Goal: Entertainment & Leisure: Consume media (video, audio)

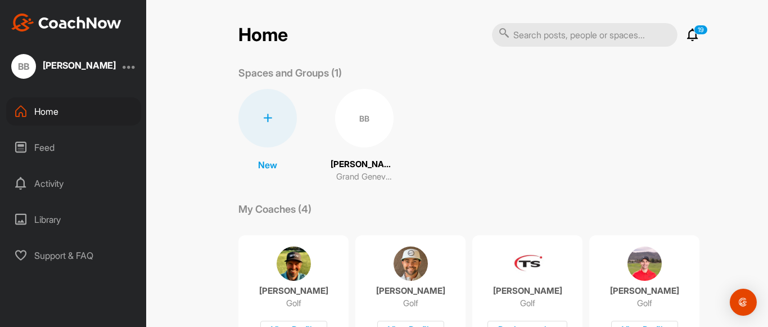
click at [691, 36] on icon at bounding box center [692, 34] width 13 height 13
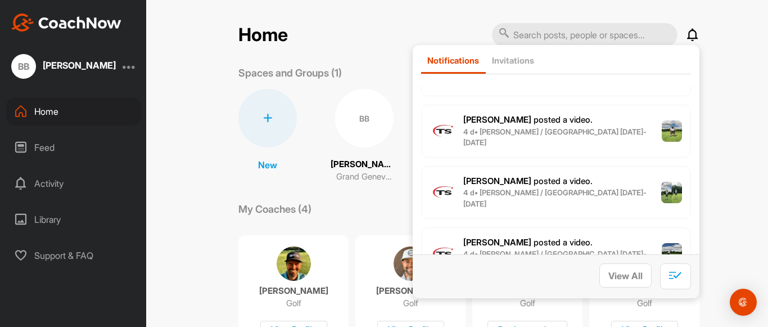
scroll to position [878, 0]
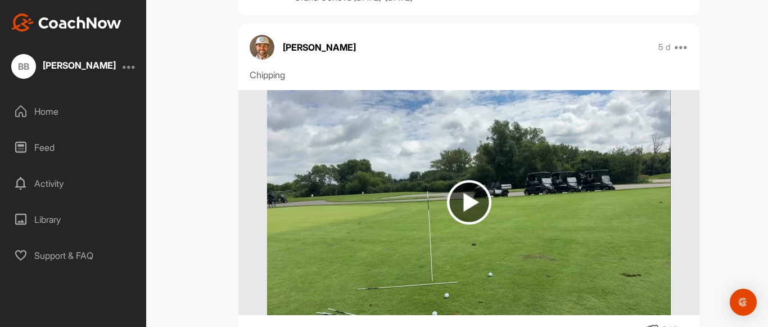
scroll to position [76, 0]
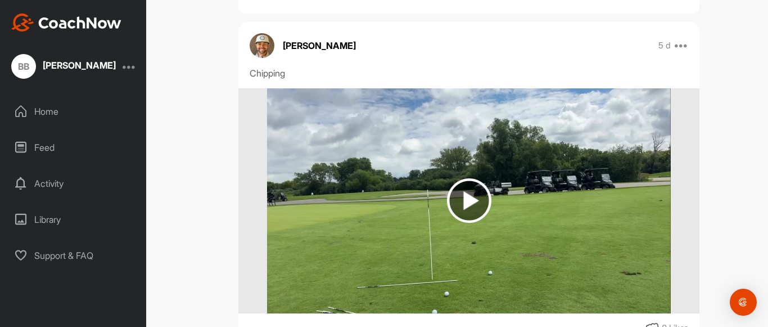
click at [467, 199] on img at bounding box center [469, 200] width 44 height 44
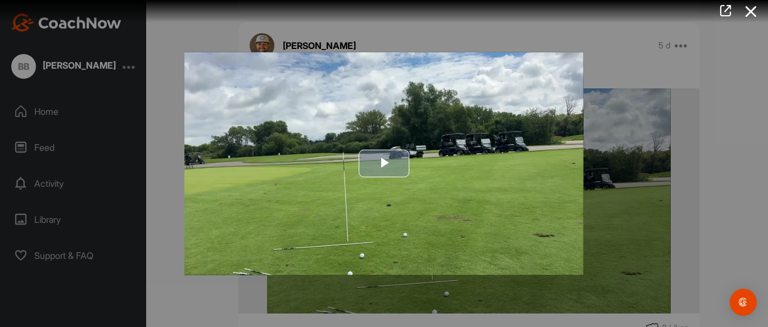
click at [384, 163] on span "Video Player" at bounding box center [384, 163] width 0 height 0
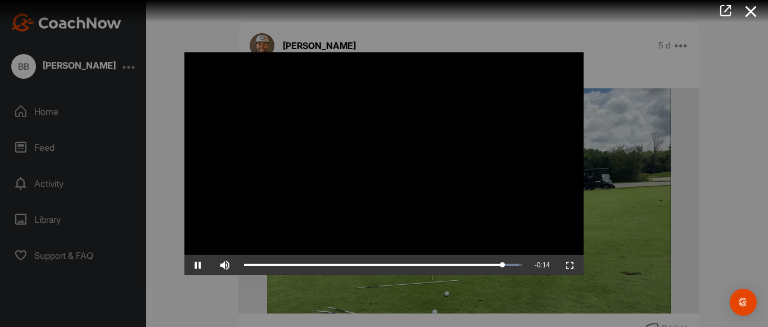
click at [348, 164] on video "Video Player" at bounding box center [383, 163] width 399 height 223
click at [198, 265] on span "Video Player" at bounding box center [197, 265] width 27 height 0
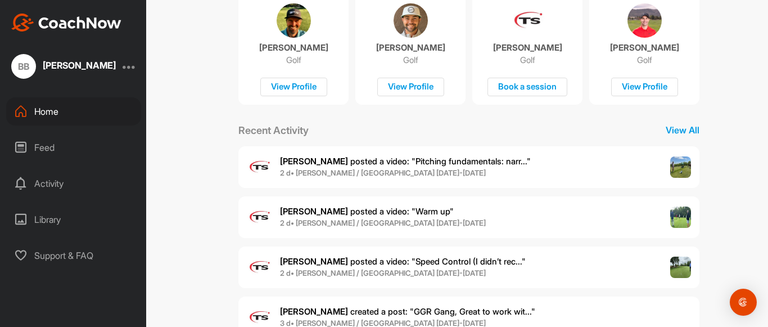
scroll to position [280, 0]
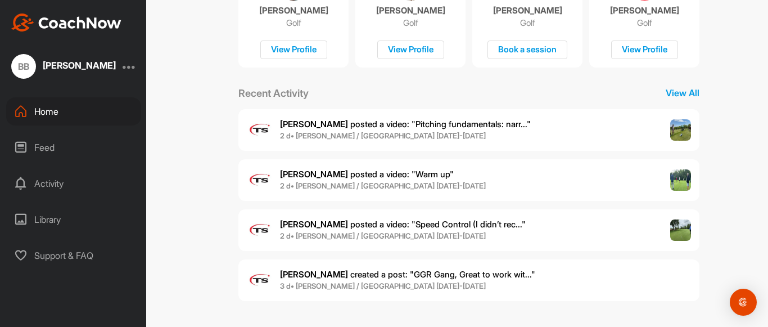
click at [60, 217] on div "Library" at bounding box center [73, 219] width 135 height 28
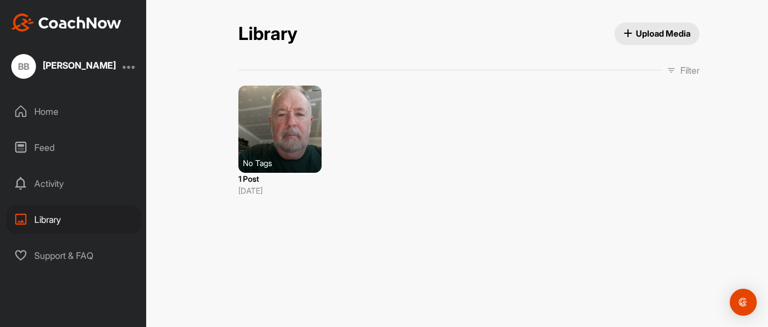
click at [60, 185] on div "Activity" at bounding box center [73, 183] width 135 height 28
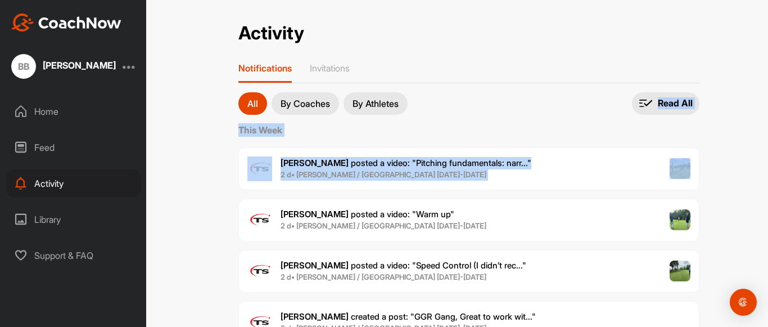
drag, startPoint x: 760, startPoint y: 38, endPoint x: 768, endPoint y: 179, distance: 141.4
click at [768, 179] on div "Activity Activity Notifications Invitations All By Coaches By Athletes All noti…" at bounding box center [469, 163] width 598 height 327
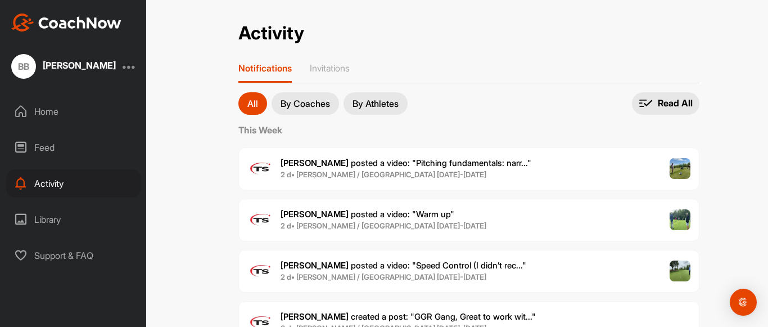
click at [735, 51] on div "Activity Activity Notifications Invitations All By Coaches By Athletes All noti…" at bounding box center [469, 163] width 598 height 327
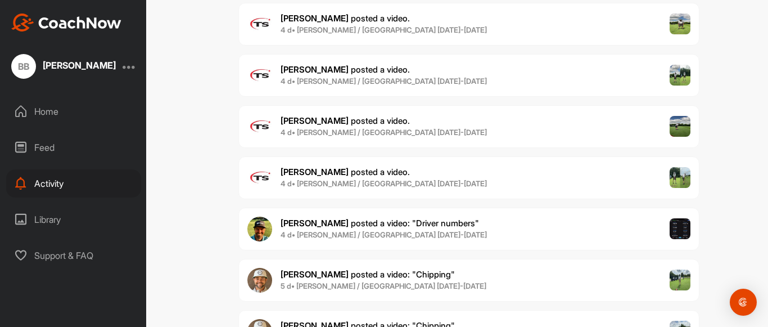
scroll to position [757, 0]
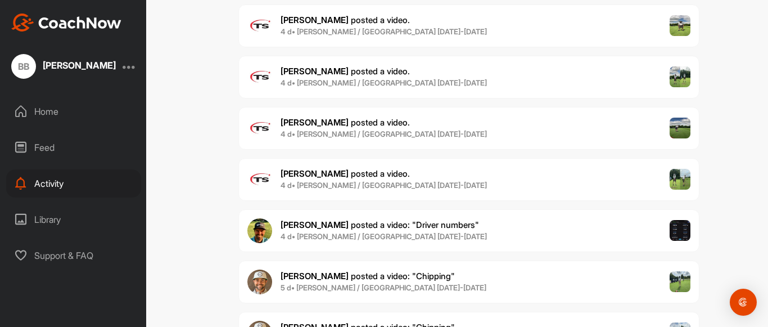
click at [668, 272] on div "[PERSON_NAME] posted a video : " Chipping " 5 d • [PERSON_NAME] / [GEOGRAPHIC_D…" at bounding box center [468, 281] width 461 height 43
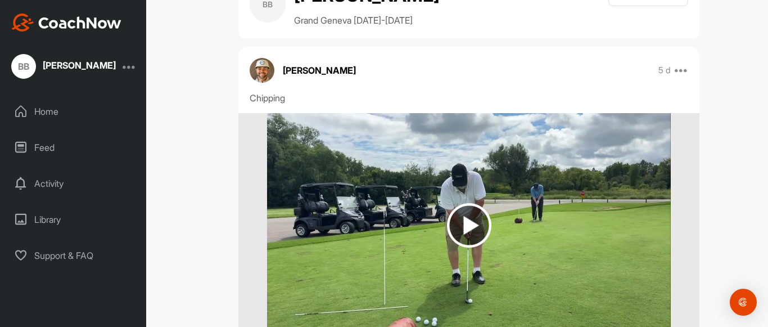
scroll to position [52, 0]
click at [471, 221] on img at bounding box center [469, 224] width 44 height 44
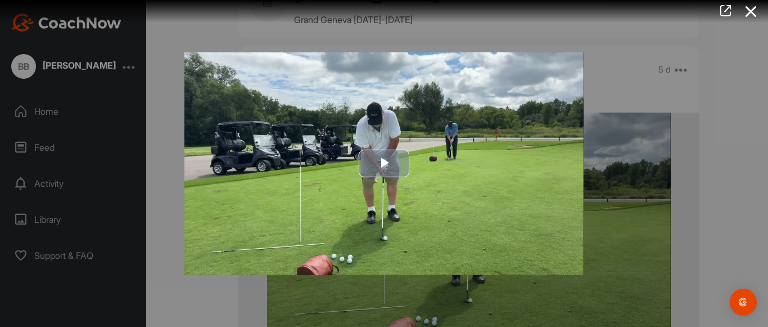
click at [384, 163] on span "Video Player" at bounding box center [384, 163] width 0 height 0
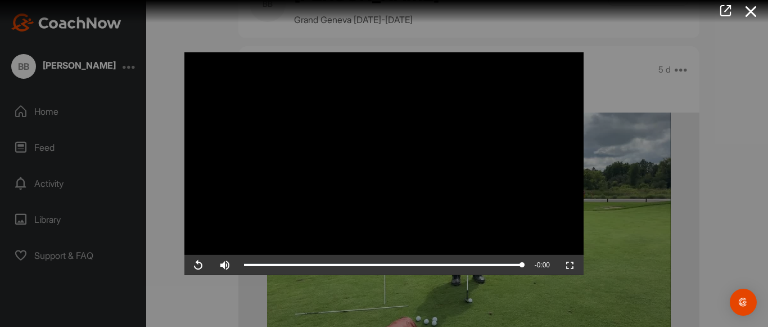
drag, startPoint x: 601, startPoint y: 251, endPoint x: 543, endPoint y: 181, distance: 90.3
click at [543, 181] on div "Video Player is loading. Play Video Replay Skip Backward Skip Forward Mute Curr…" at bounding box center [384, 163] width 768 height 327
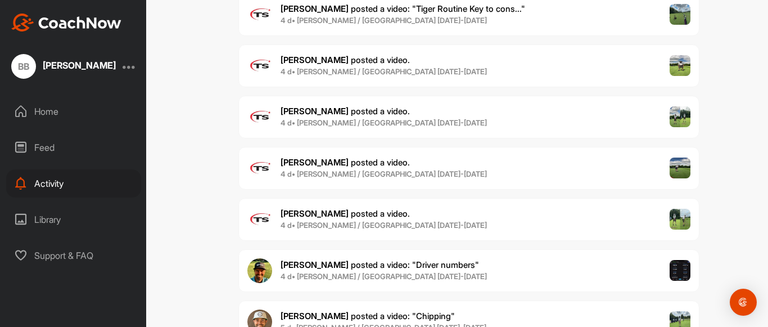
scroll to position [711, 0]
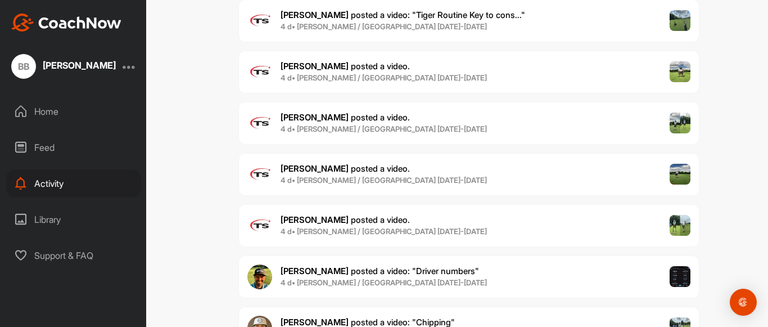
click at [394, 273] on span "[PERSON_NAME] posted a video : " Driver numbers "" at bounding box center [380, 270] width 199 height 11
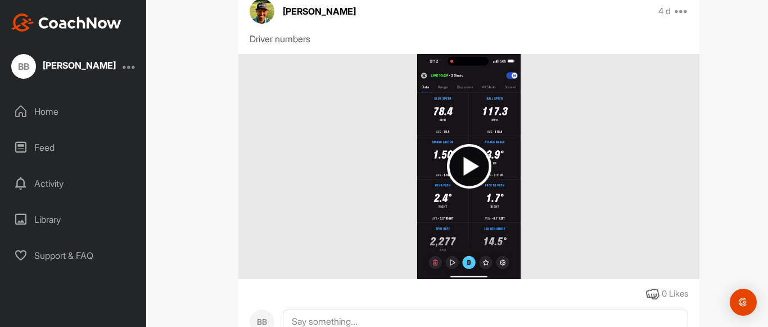
scroll to position [112, 0]
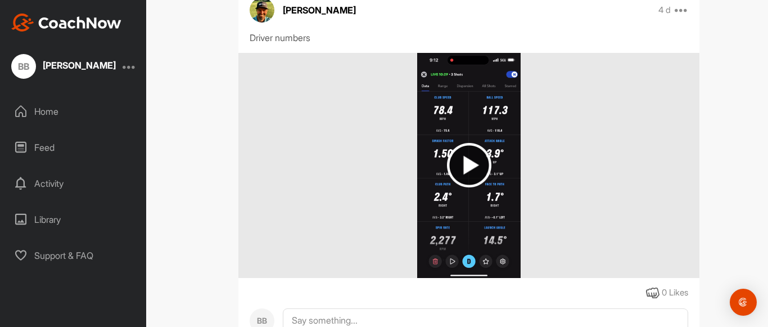
click at [466, 169] on img at bounding box center [469, 165] width 44 height 44
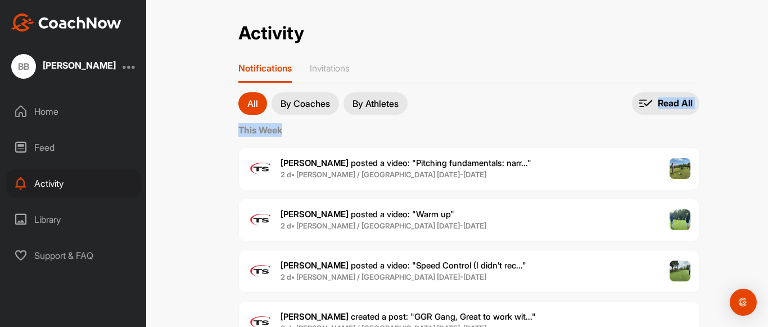
drag, startPoint x: 759, startPoint y: 42, endPoint x: 755, endPoint y: 119, distance: 77.7
click at [755, 119] on div "Activity Activity Notifications Invitations All By Coaches By Athletes All noti…" at bounding box center [469, 163] width 598 height 327
click at [729, 57] on div "Activity Activity Notifications Invitations All By Coaches By Athletes All noti…" at bounding box center [469, 163] width 598 height 327
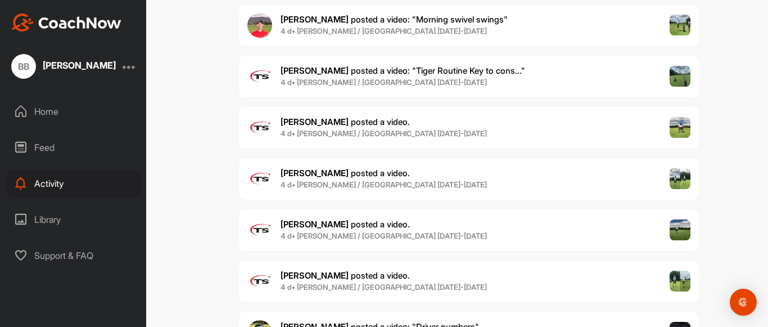
scroll to position [653, 0]
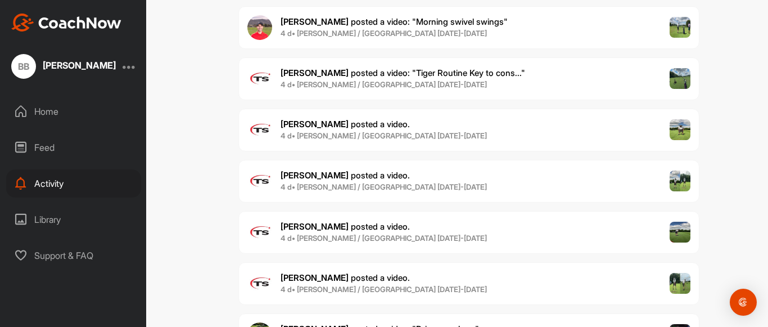
click at [345, 276] on span "[PERSON_NAME] posted a video ." at bounding box center [345, 277] width 129 height 11
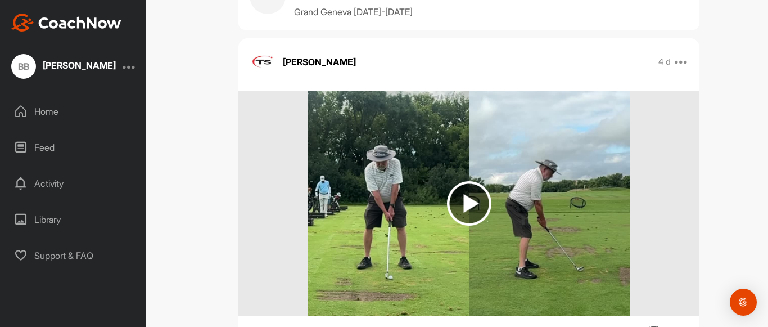
scroll to position [62, 0]
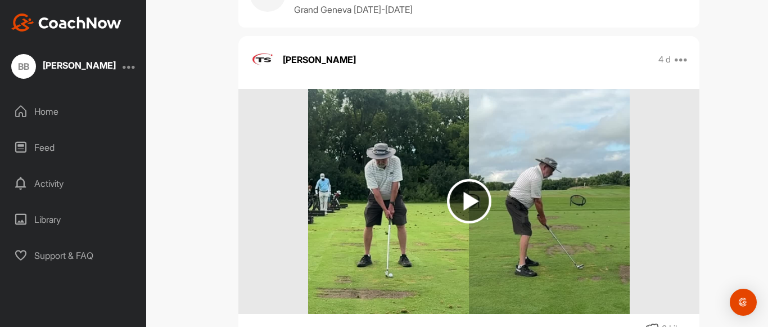
click at [472, 199] on img at bounding box center [469, 201] width 44 height 44
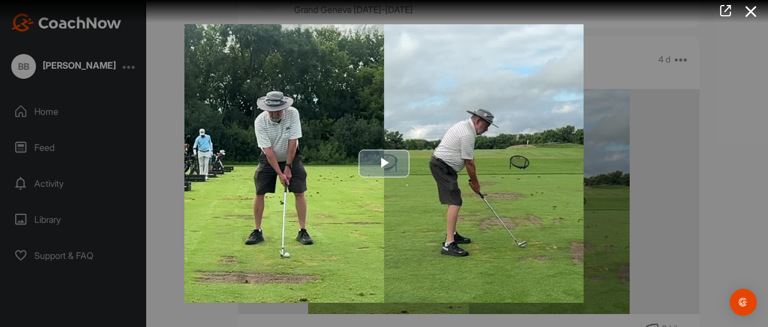
click at [384, 163] on span "Video Player" at bounding box center [384, 163] width 0 height 0
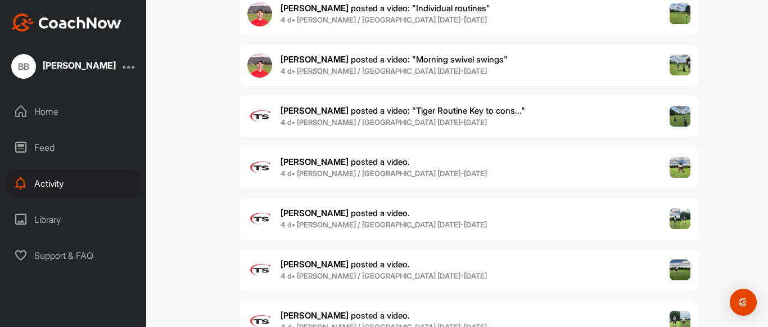
scroll to position [613, 0]
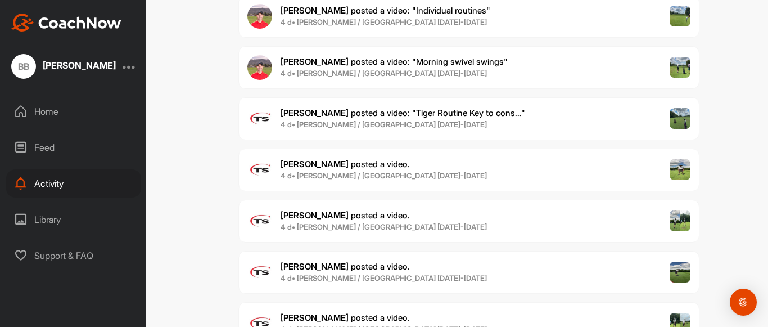
click at [371, 267] on span "[PERSON_NAME] posted a video ." at bounding box center [345, 266] width 129 height 11
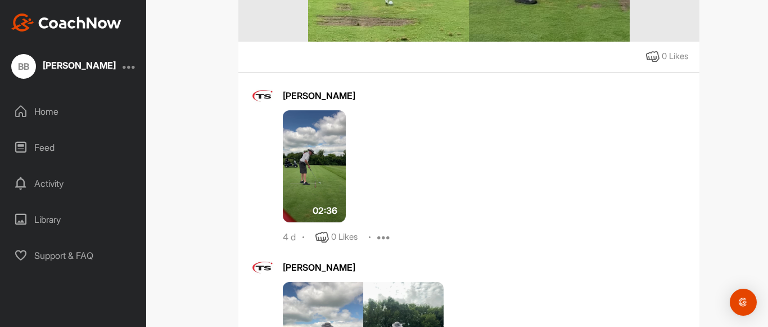
scroll to position [335, 0]
click at [323, 166] on img at bounding box center [314, 166] width 63 height 112
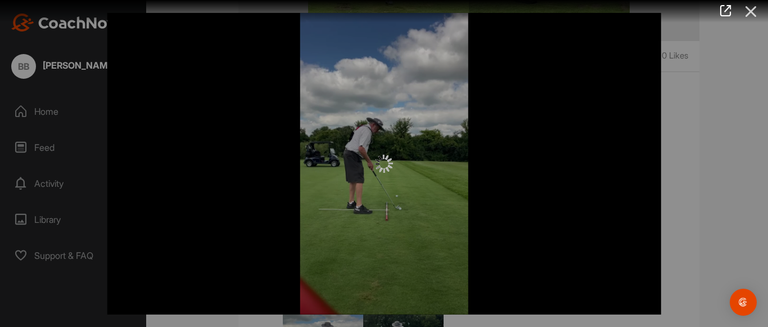
click at [740, 15] on icon at bounding box center [752, 11] width 26 height 21
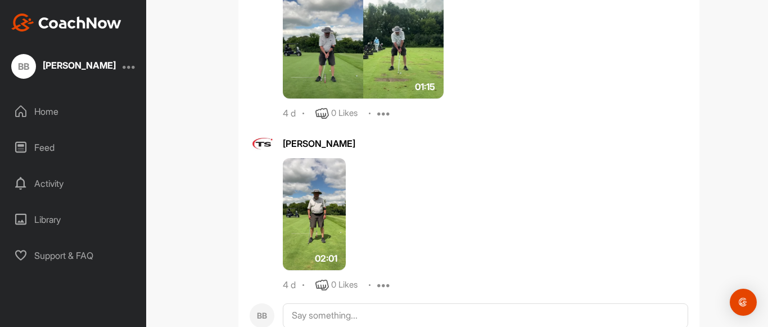
scroll to position [632, 0]
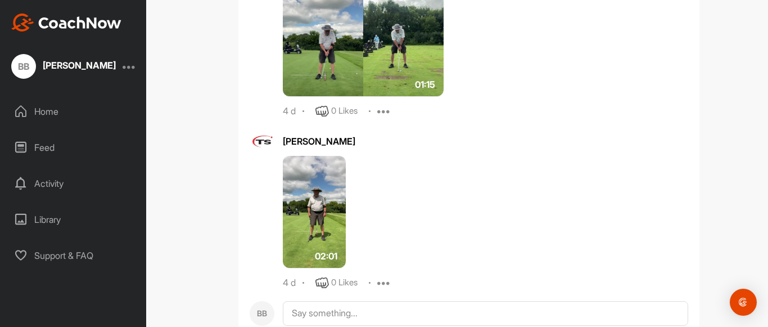
click at [314, 211] on img at bounding box center [314, 212] width 63 height 112
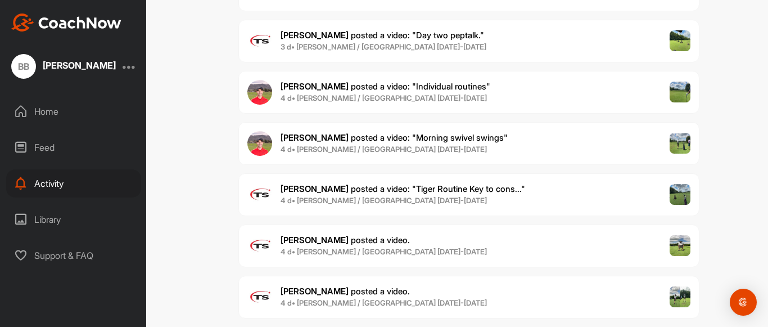
scroll to position [535, 0]
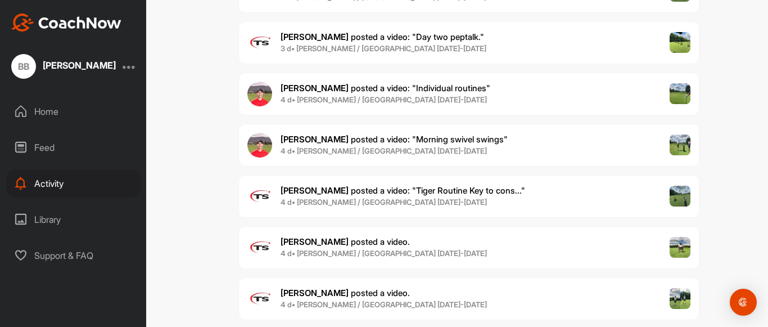
click at [361, 292] on span "[PERSON_NAME] posted a video ." at bounding box center [345, 292] width 129 height 11
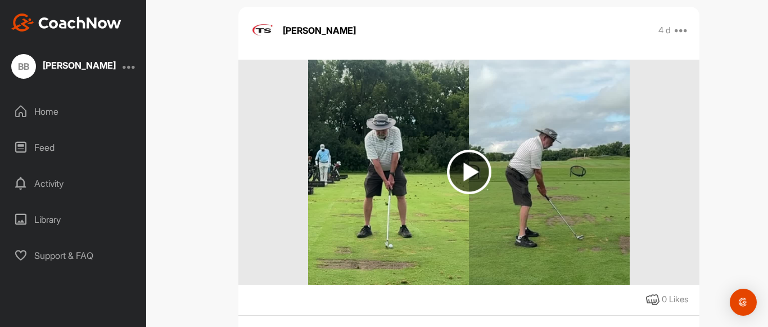
scroll to position [90, 0]
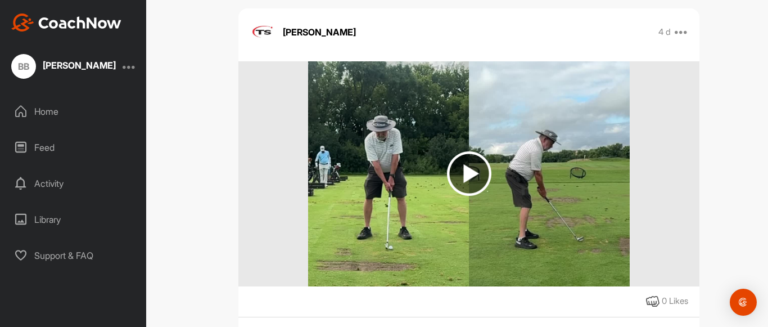
click at [469, 179] on img at bounding box center [469, 173] width 44 height 44
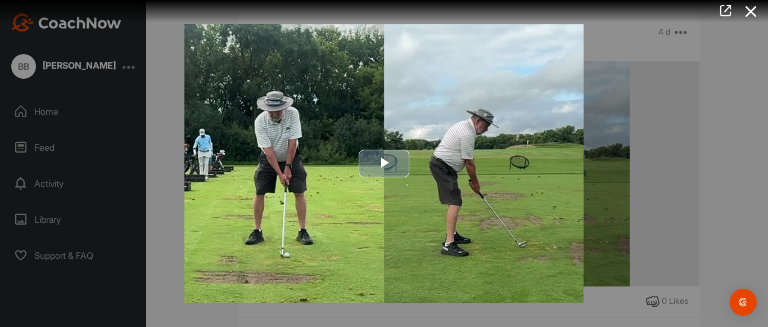
click at [384, 163] on span "Video Player" at bounding box center [384, 163] width 0 height 0
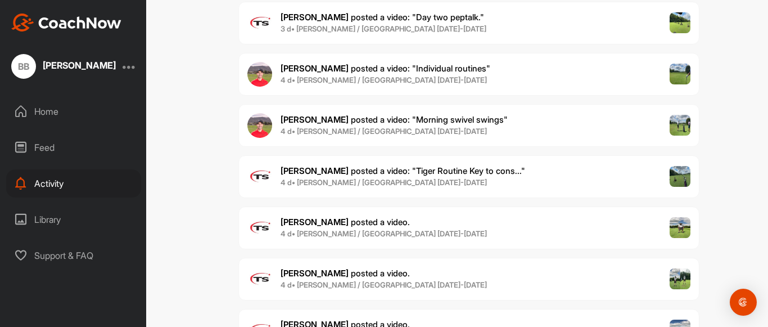
scroll to position [557, 0]
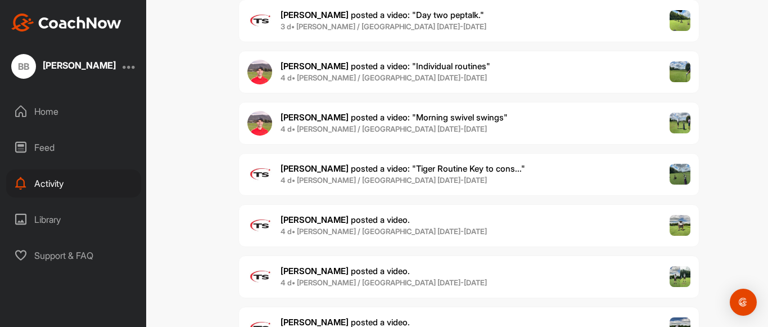
click at [352, 273] on span "[PERSON_NAME] posted a video ." at bounding box center [345, 270] width 129 height 11
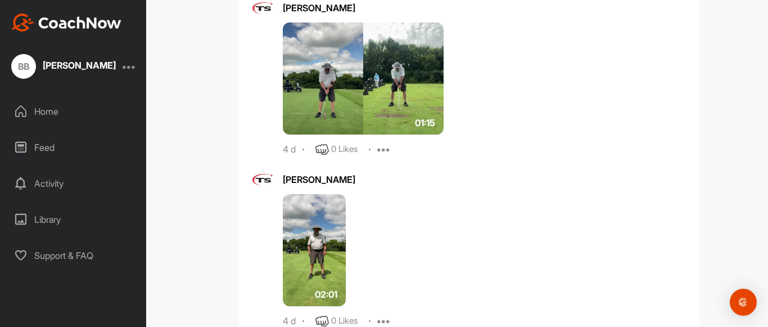
scroll to position [596, 0]
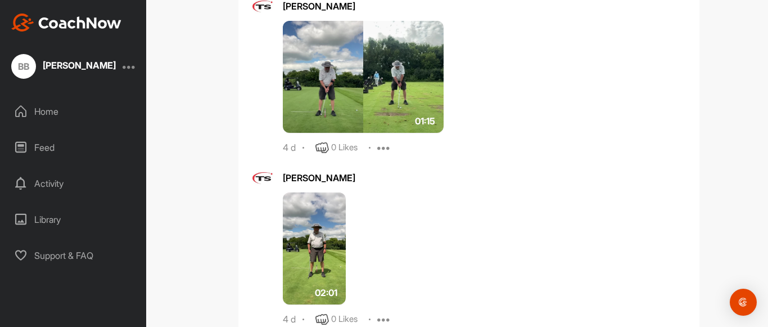
click at [308, 252] on img at bounding box center [314, 248] width 63 height 112
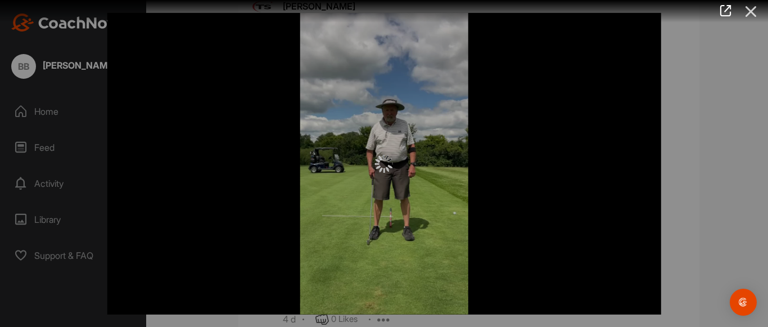
click at [752, 13] on icon at bounding box center [752, 11] width 26 height 21
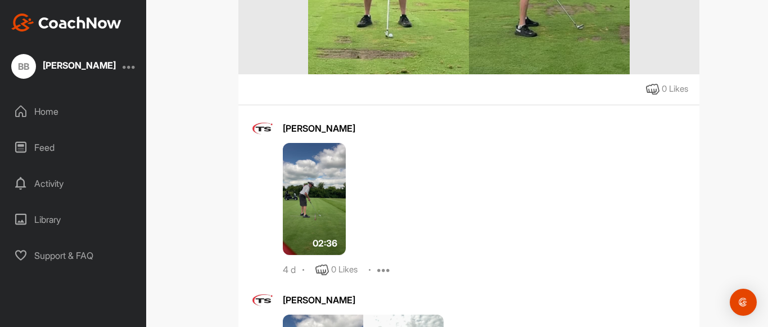
scroll to position [290, 0]
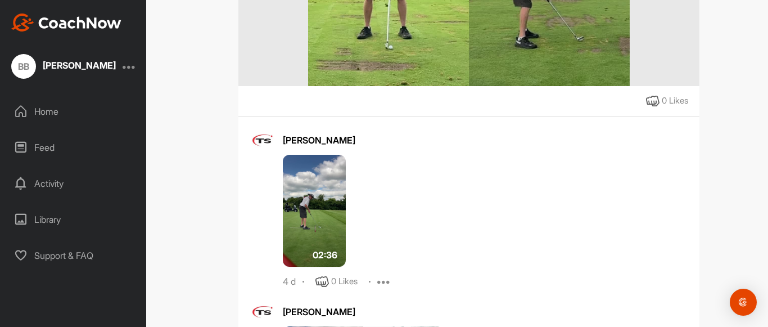
click at [295, 215] on img at bounding box center [314, 211] width 63 height 112
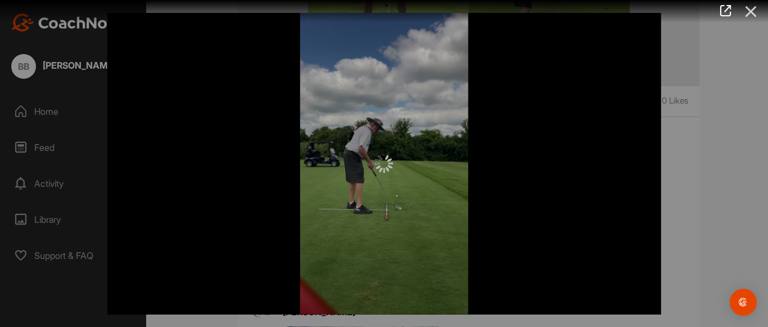
click at [751, 10] on icon at bounding box center [752, 11] width 26 height 21
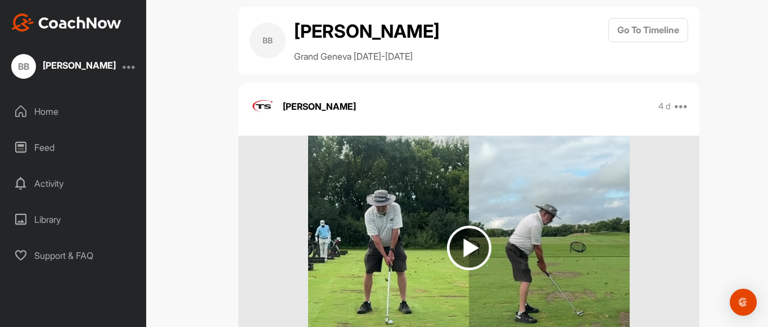
scroll to position [0, 0]
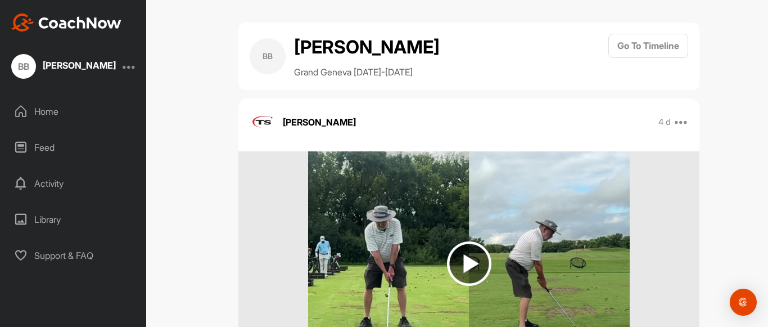
click at [49, 183] on div "Activity" at bounding box center [73, 183] width 135 height 28
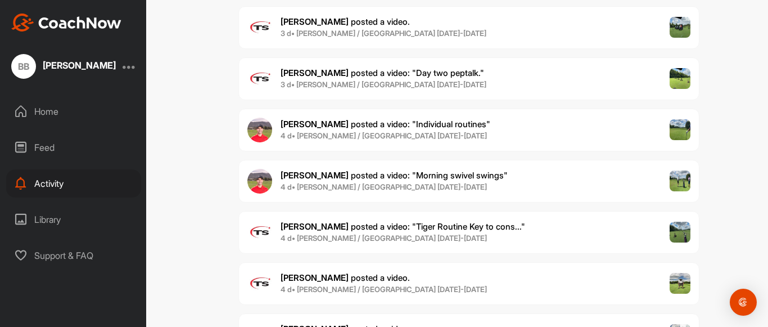
scroll to position [497, 0]
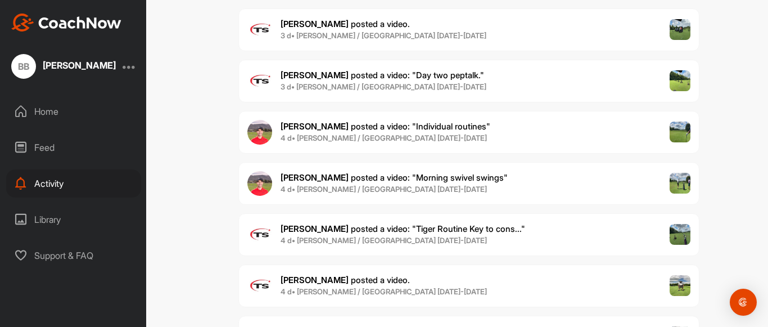
click at [342, 280] on span "[PERSON_NAME] posted a video ." at bounding box center [345, 279] width 129 height 11
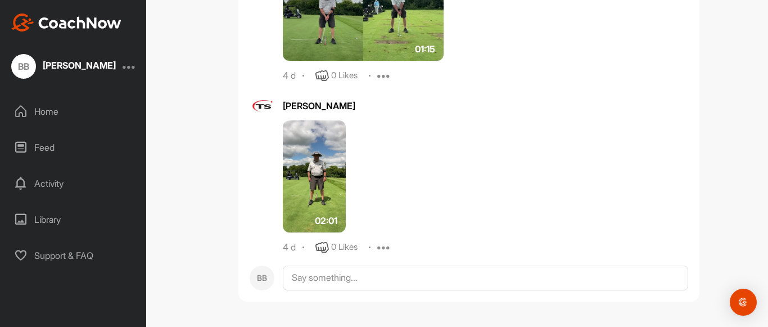
scroll to position [668, 0]
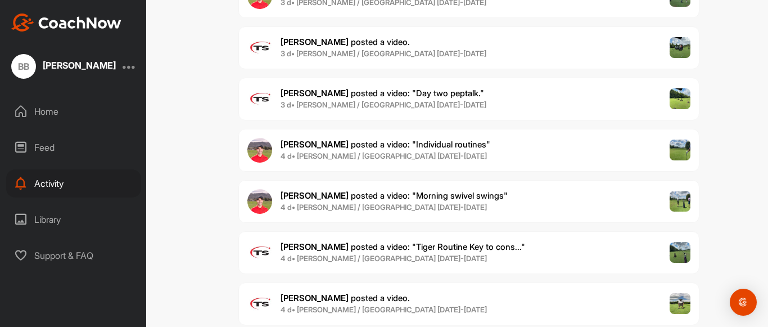
scroll to position [475, 0]
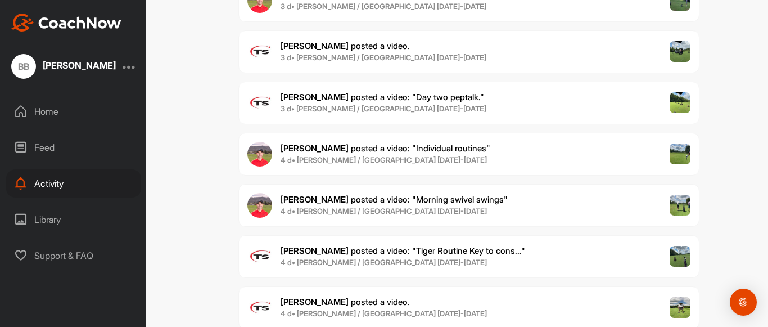
click at [352, 249] on span "[PERSON_NAME] posted a video : " Tiger Routine Key to cons... "" at bounding box center [403, 250] width 245 height 11
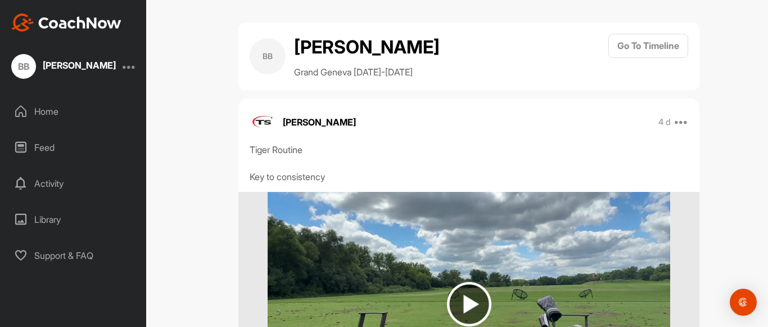
drag, startPoint x: 760, startPoint y: 97, endPoint x: 762, endPoint y: 135, distance: 38.3
click at [762, 135] on div "BB [PERSON_NAME] Grand Geneva [DATE]-[DATE] Go To Timeline [PERSON_NAME] 4 d Re…" at bounding box center [469, 163] width 598 height 327
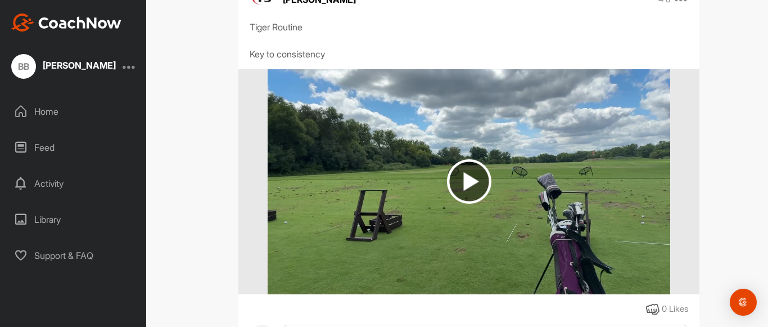
scroll to position [124, 0]
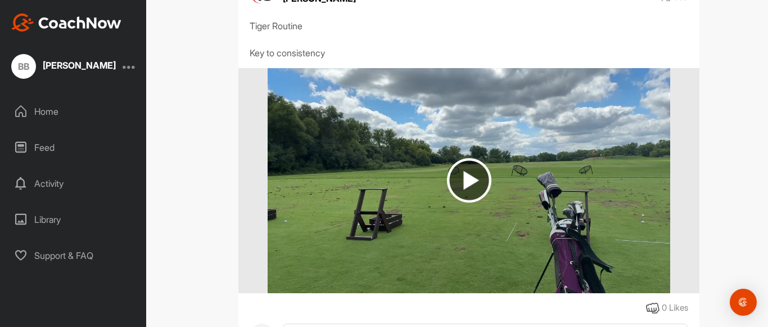
click at [472, 181] on img at bounding box center [469, 180] width 44 height 44
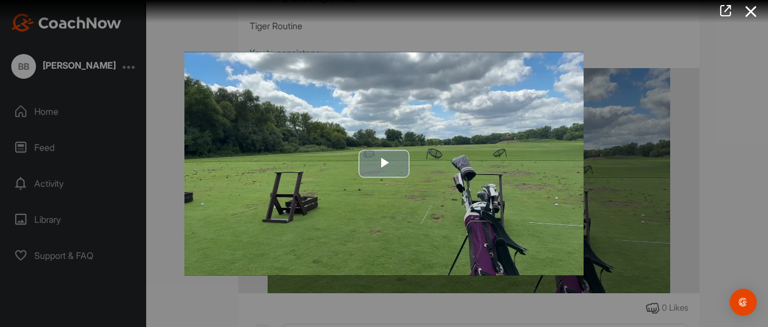
click at [384, 164] on span "Video Player" at bounding box center [384, 164] width 0 height 0
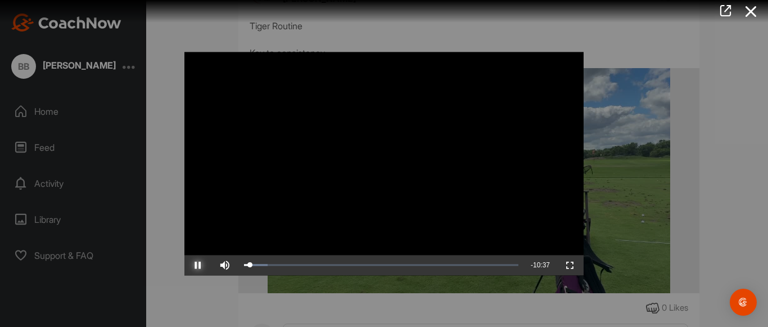
click at [193, 265] on span "Video Player" at bounding box center [197, 265] width 27 height 0
click at [751, 12] on icon at bounding box center [752, 11] width 26 height 21
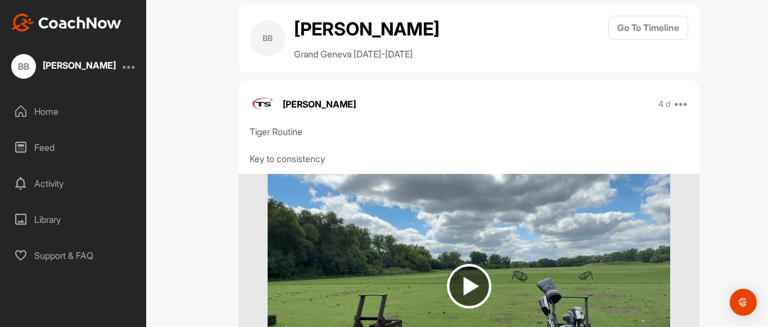
scroll to position [0, 0]
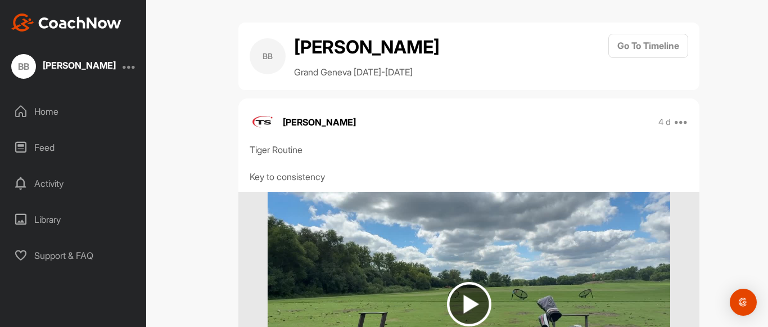
click at [53, 179] on div "Activity" at bounding box center [73, 183] width 135 height 28
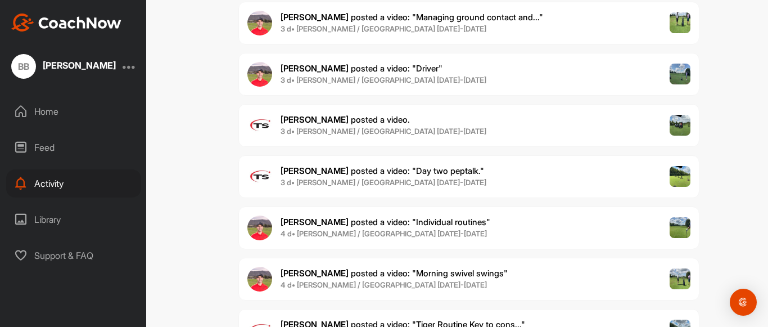
scroll to position [399, 0]
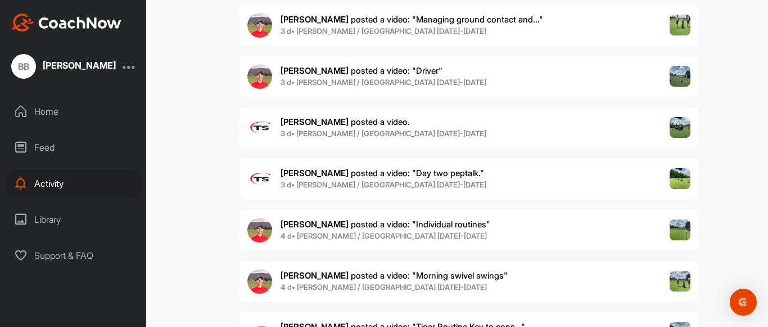
click at [389, 276] on span "[PERSON_NAME] posted a video : " Morning swivel swings "" at bounding box center [394, 275] width 227 height 11
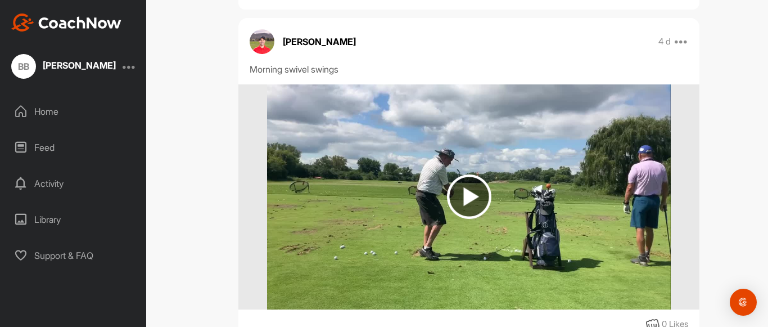
scroll to position [81, 0]
click at [467, 197] on img at bounding box center [469, 196] width 44 height 44
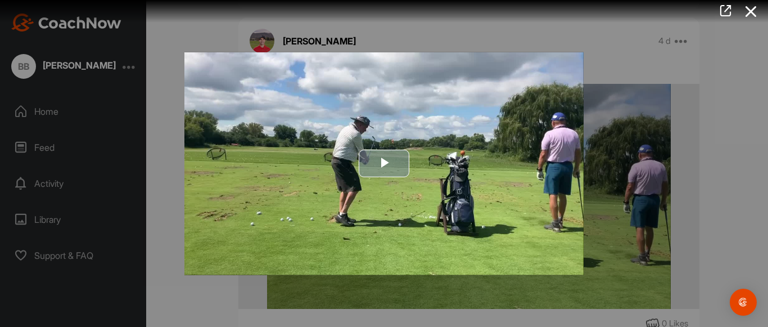
click at [384, 163] on span "Video Player" at bounding box center [384, 163] width 0 height 0
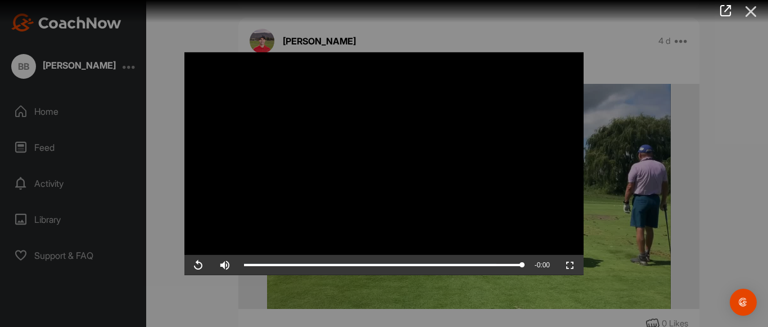
click at [751, 10] on icon at bounding box center [752, 11] width 26 height 21
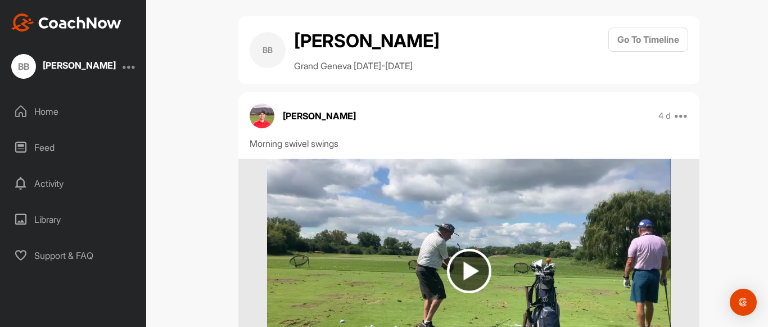
scroll to position [0, 0]
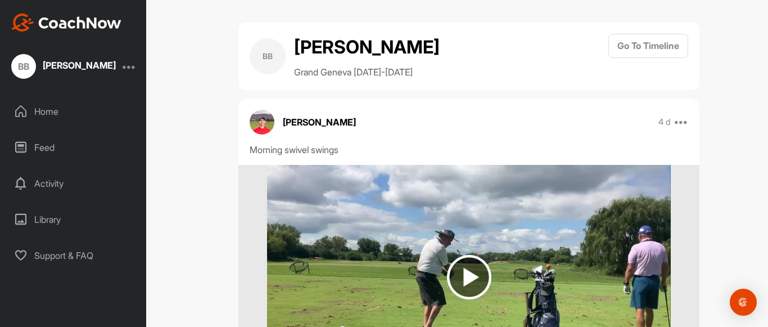
click at [56, 181] on div "Activity" at bounding box center [73, 183] width 135 height 28
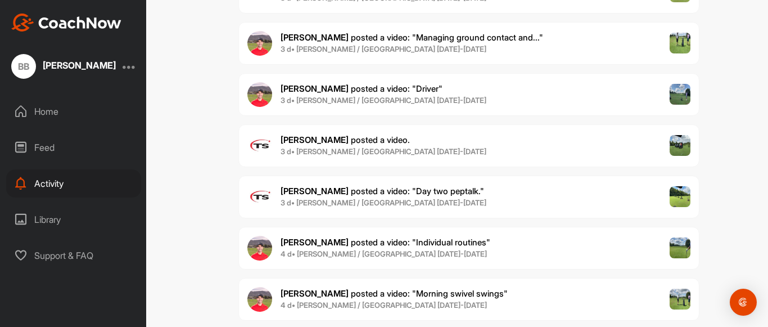
scroll to position [380, 0]
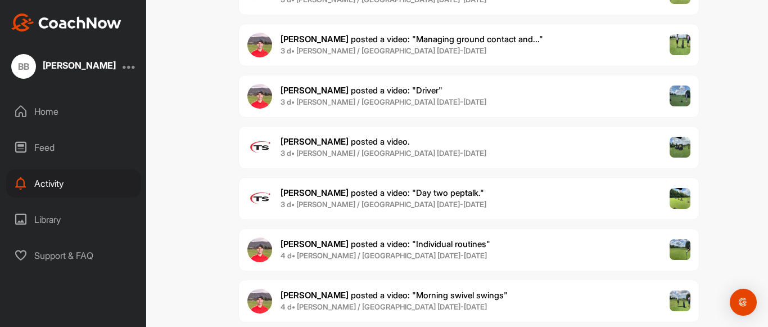
click at [441, 242] on span "[PERSON_NAME] posted a video : " Individual routines "" at bounding box center [386, 243] width 210 height 11
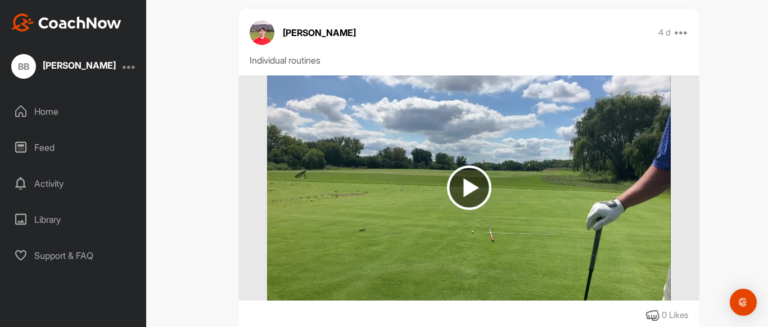
scroll to position [109, 0]
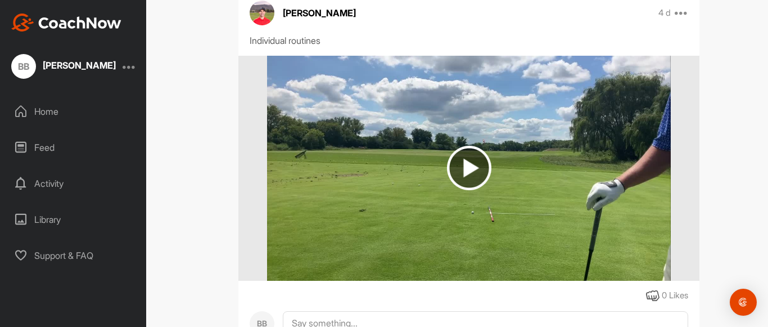
click at [469, 173] on img at bounding box center [469, 168] width 44 height 44
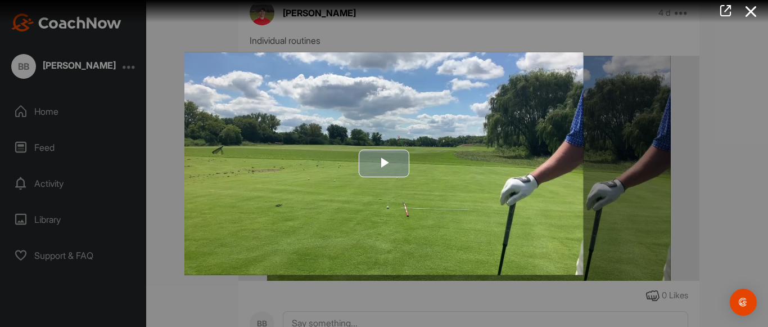
click at [384, 163] on span "Video Player" at bounding box center [384, 163] width 0 height 0
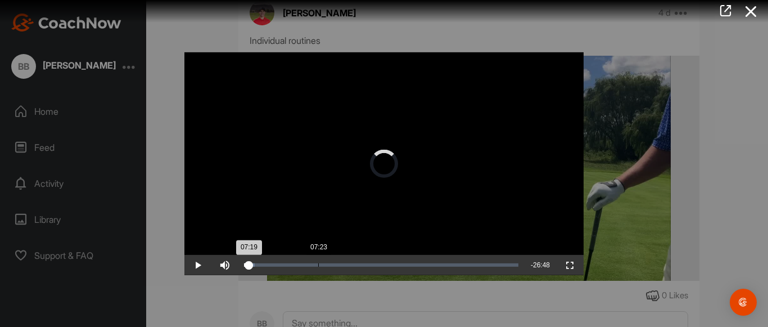
drag, startPoint x: 248, startPoint y: 264, endPoint x: 319, endPoint y: 271, distance: 71.7
click at [319, 271] on div "Loaded : 3.83% 07:23 07:19" at bounding box center [381, 265] width 286 height 20
click at [193, 265] on span "Video Player" at bounding box center [197, 265] width 27 height 0
drag, startPoint x: 314, startPoint y: 265, endPoint x: 330, endPoint y: 268, distance: 15.9
click at [330, 268] on div "Loaded : 4.33% 08:30 08:27" at bounding box center [381, 265] width 286 height 20
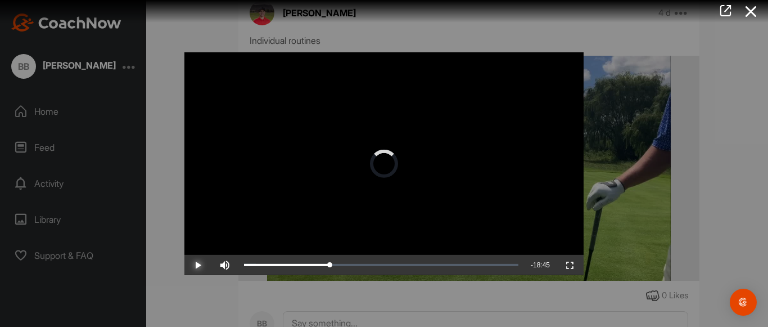
click at [197, 265] on span "Video Player" at bounding box center [197, 265] width 27 height 0
click at [746, 9] on icon at bounding box center [752, 11] width 26 height 21
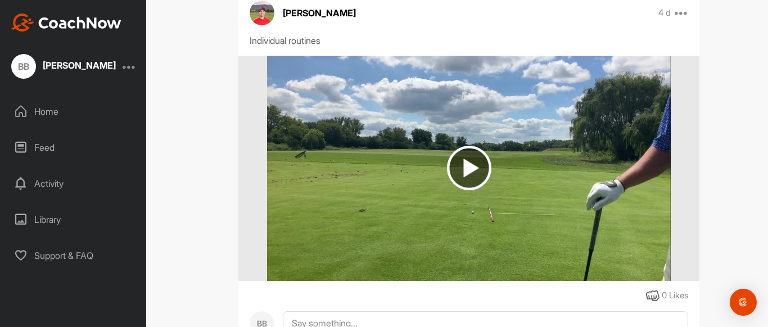
click at [470, 173] on img at bounding box center [469, 168] width 44 height 44
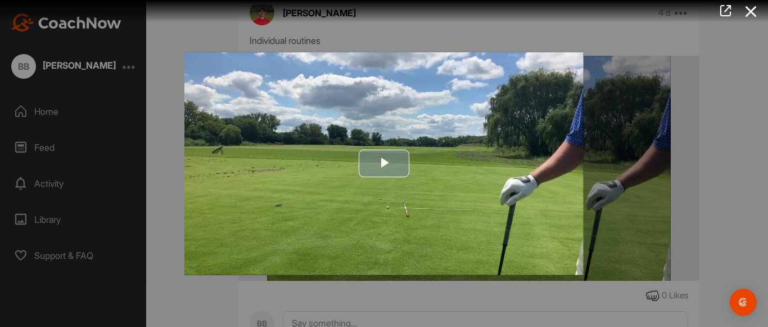
click at [384, 163] on span "Video Player" at bounding box center [384, 163] width 0 height 0
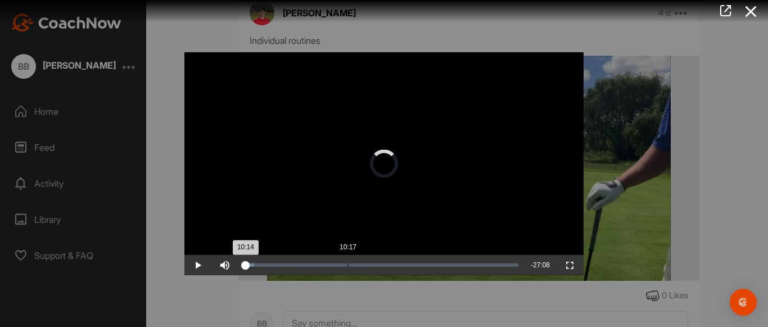
drag, startPoint x: 246, startPoint y: 265, endPoint x: 348, endPoint y: 263, distance: 102.4
click at [348, 263] on div "Loaded : 3.73% 10:17 10:14" at bounding box center [381, 265] width 286 height 20
click at [757, 9] on icon at bounding box center [752, 11] width 26 height 21
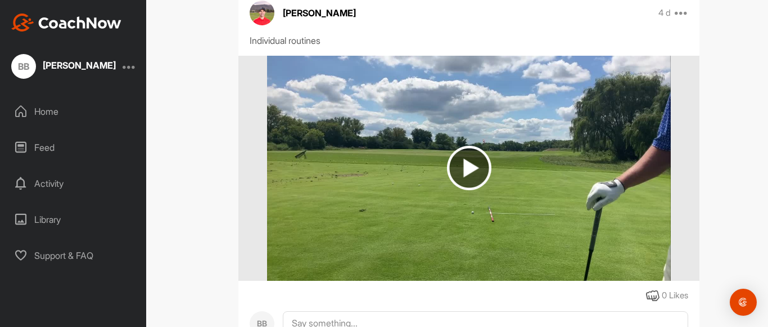
click at [44, 186] on div "Activity" at bounding box center [73, 183] width 135 height 28
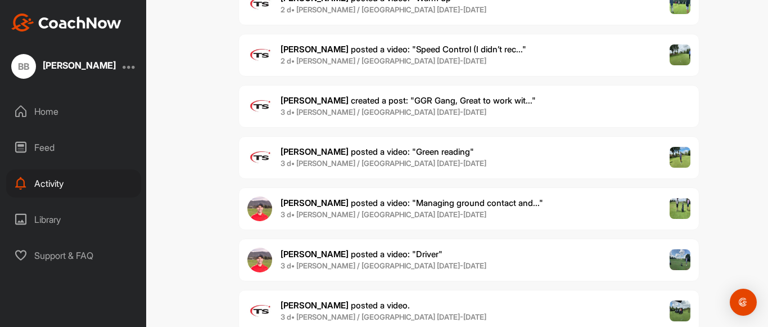
scroll to position [208, 0]
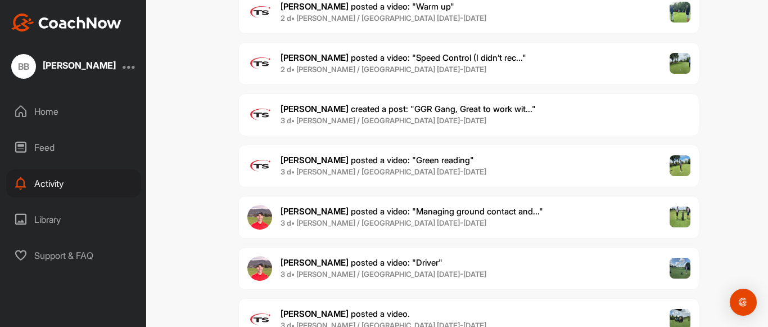
click at [383, 262] on span "[PERSON_NAME] posted a video : " Driver "" at bounding box center [362, 262] width 162 height 11
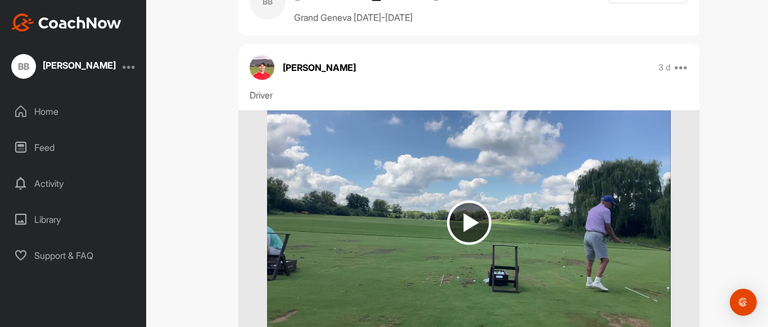
scroll to position [56, 0]
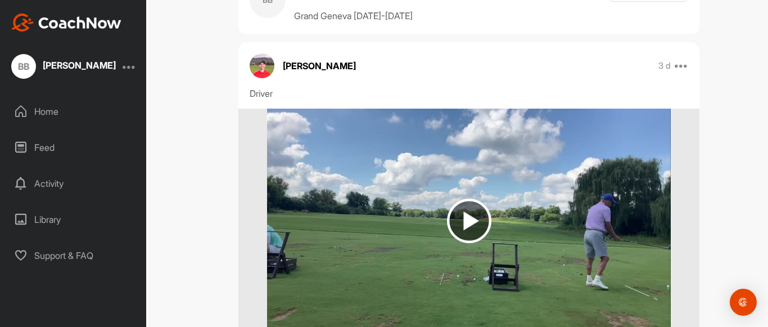
click at [470, 225] on img at bounding box center [469, 221] width 44 height 44
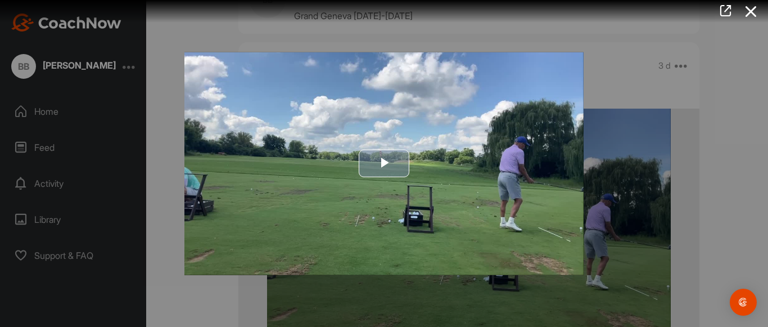
click at [384, 163] on span "Video Player" at bounding box center [384, 163] width 0 height 0
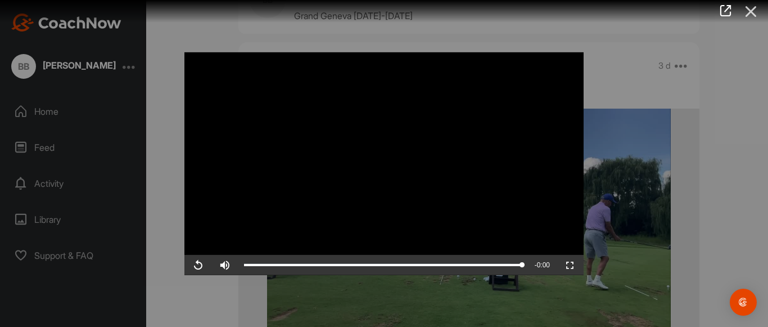
click at [753, 11] on icon at bounding box center [752, 11] width 26 height 21
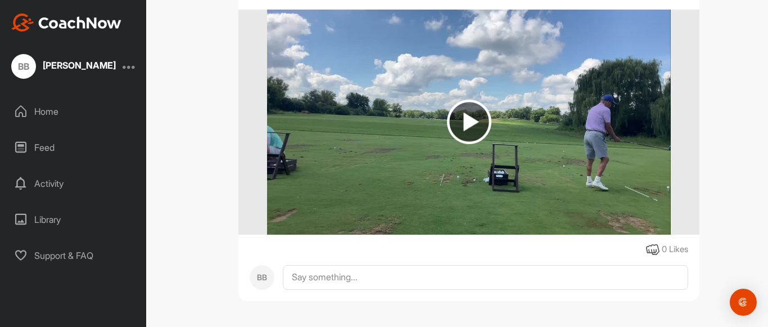
scroll to position [0, 0]
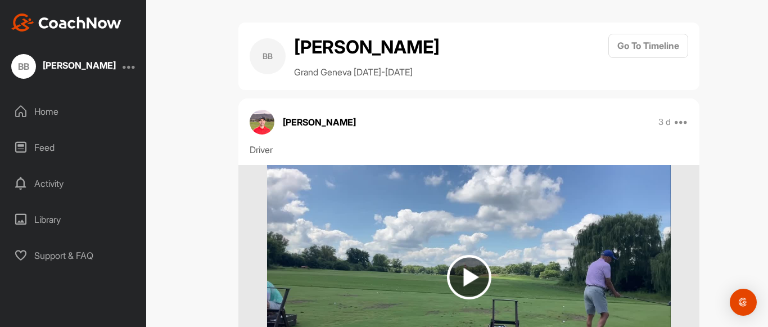
click at [57, 187] on div "Activity" at bounding box center [73, 183] width 135 height 28
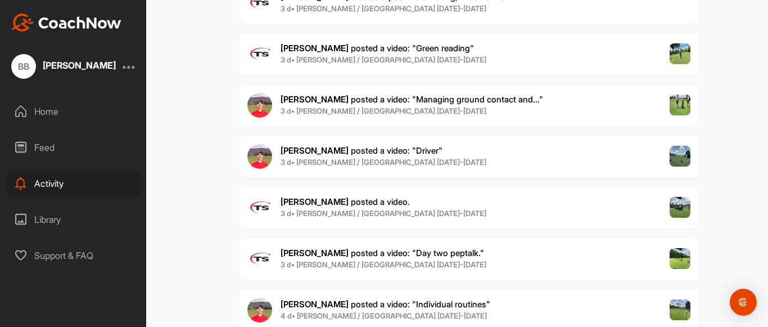
scroll to position [314, 0]
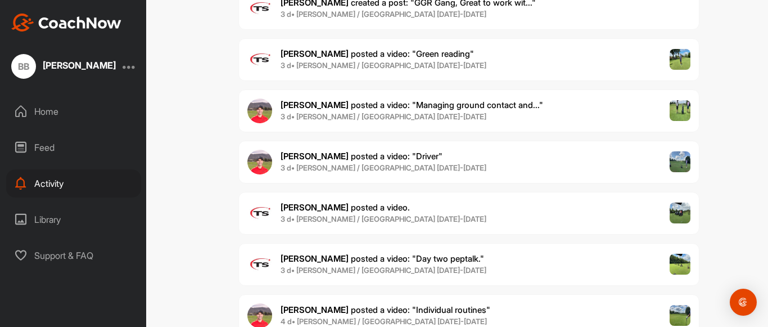
click at [319, 210] on span "[PERSON_NAME] posted a video ." at bounding box center [345, 207] width 129 height 11
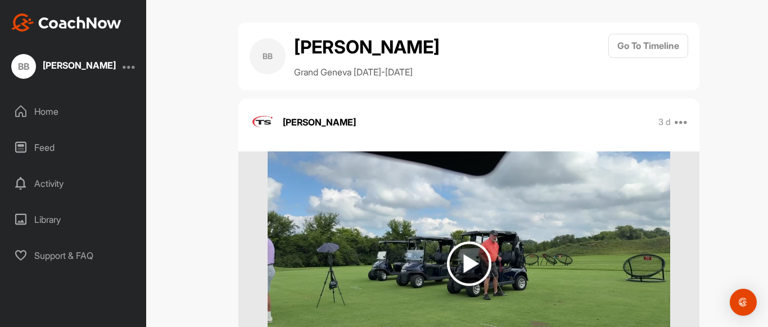
click at [463, 262] on img at bounding box center [469, 263] width 44 height 44
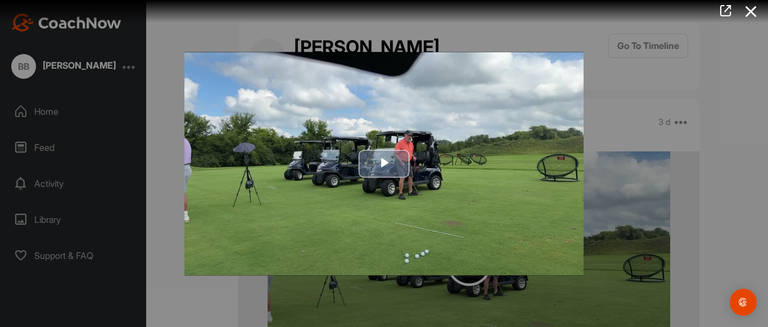
click at [384, 164] on span "Video Player" at bounding box center [384, 164] width 0 height 0
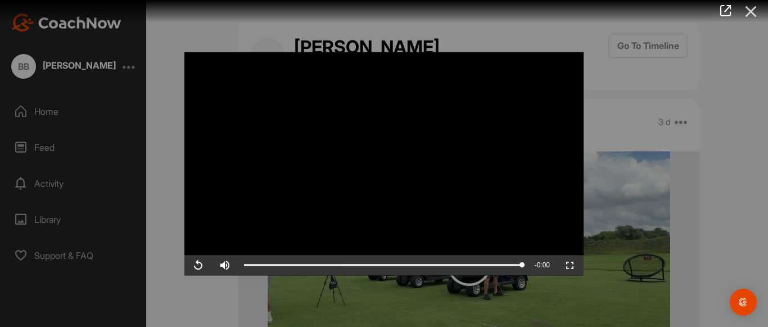
click at [750, 8] on icon at bounding box center [752, 11] width 26 height 21
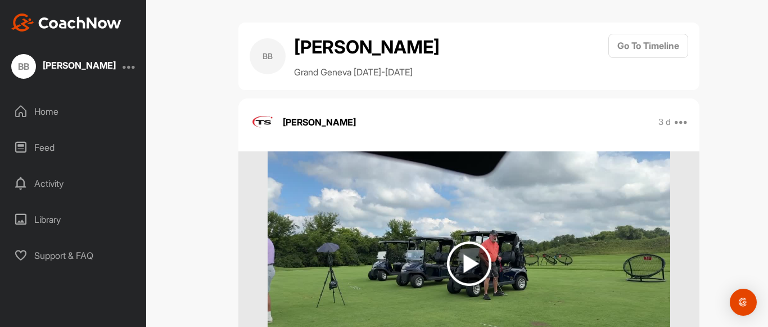
click at [54, 178] on div "Activity" at bounding box center [73, 183] width 135 height 28
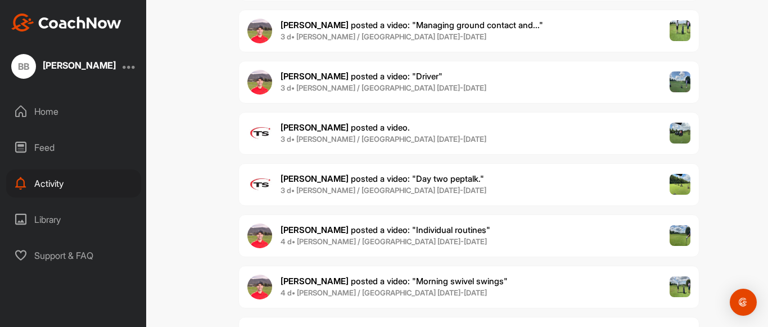
scroll to position [391, 0]
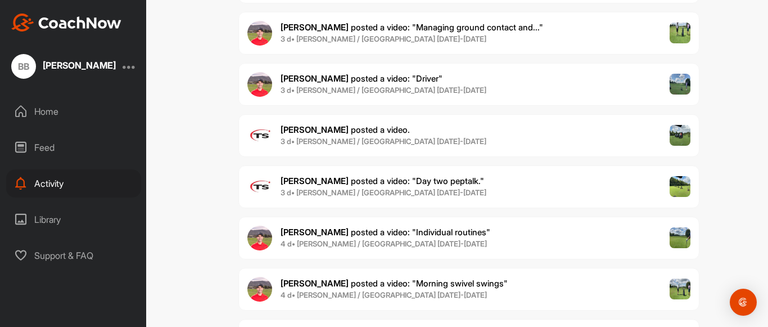
click at [354, 127] on span "[PERSON_NAME] posted a video ." at bounding box center [345, 129] width 129 height 11
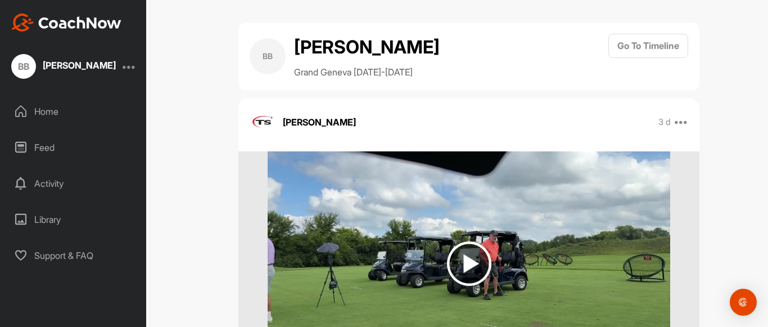
click at [354, 127] on div "[PERSON_NAME] 3 d Report Delete" at bounding box center [468, 122] width 461 height 25
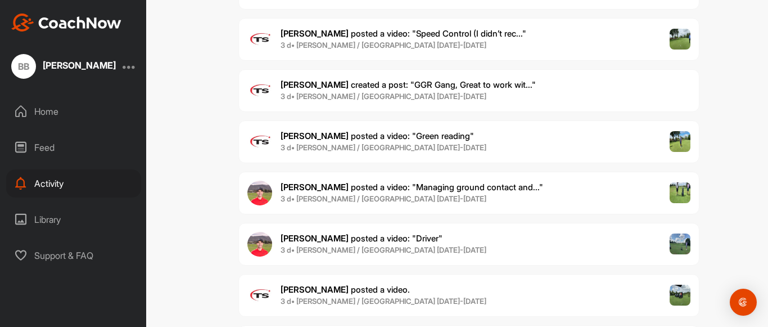
scroll to position [246, 0]
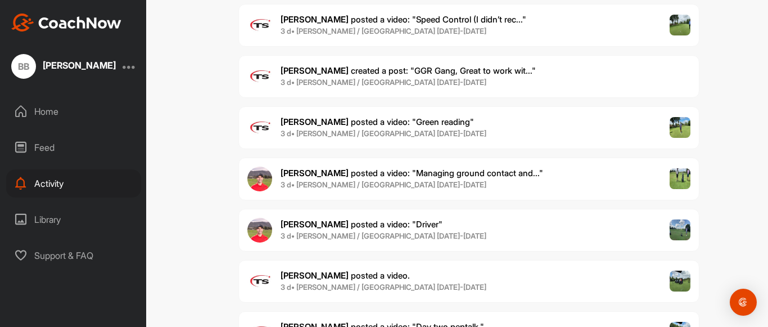
click at [318, 67] on b "[PERSON_NAME]" at bounding box center [315, 70] width 68 height 11
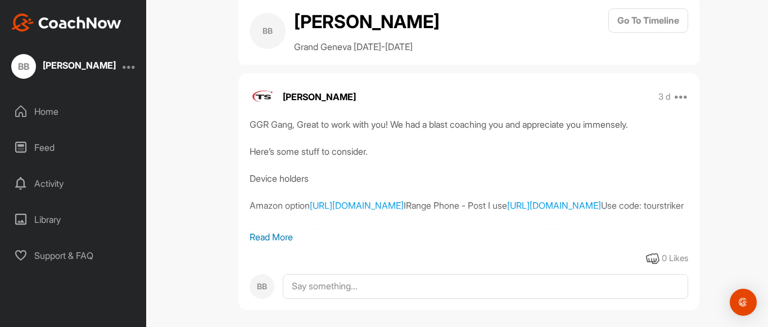
scroll to position [34, 0]
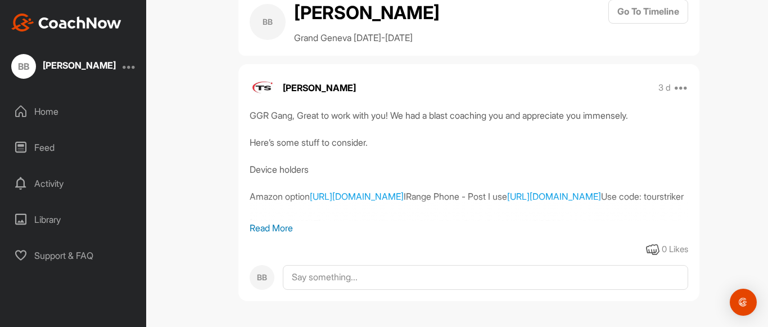
click at [313, 210] on div "GGR Gang, Great to work with you! We had a blast coaching you and appreciate yo…" at bounding box center [469, 165] width 439 height 112
click at [305, 209] on div "GGR Gang, Great to work with you! We had a blast coaching you and appreciate yo…" at bounding box center [469, 165] width 439 height 112
click at [277, 225] on p "Read More" at bounding box center [469, 227] width 439 height 13
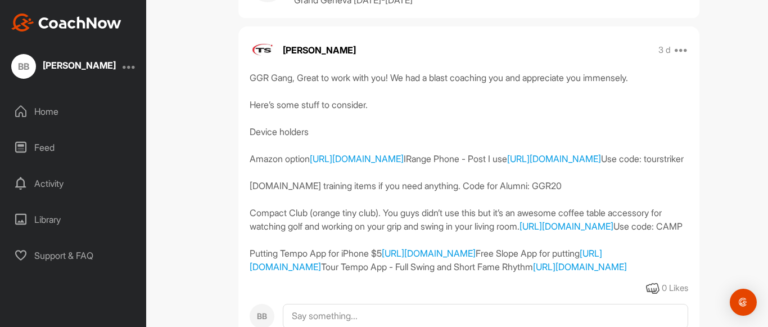
scroll to position [0, 0]
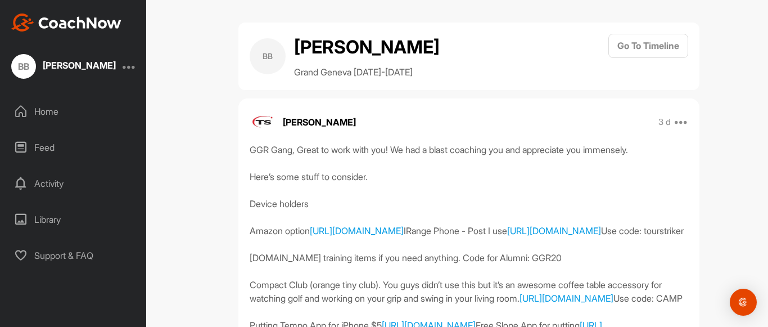
click at [51, 187] on div "Activity" at bounding box center [73, 183] width 135 height 28
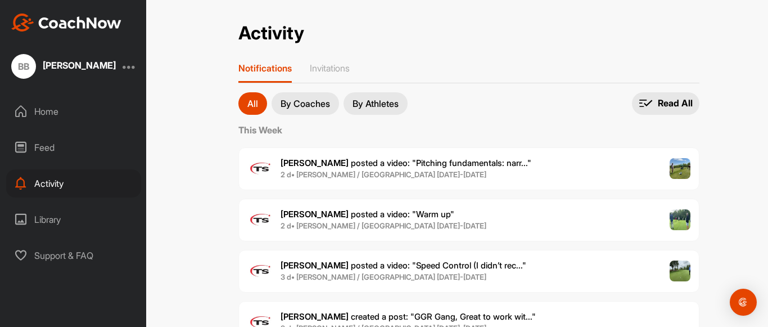
click at [404, 260] on span "[PERSON_NAME] posted a video : " Speed Control (I didn’t rec... "" at bounding box center [404, 265] width 246 height 11
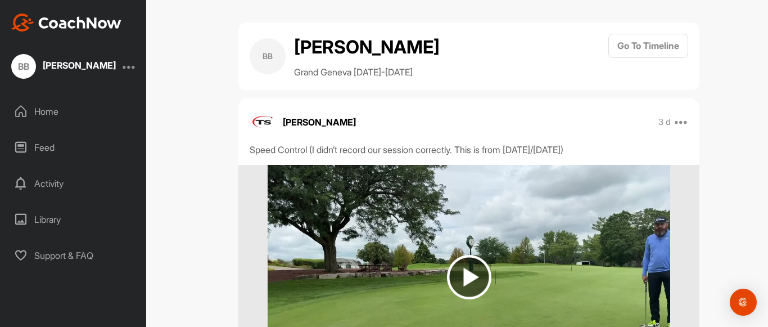
drag, startPoint x: 760, startPoint y: 99, endPoint x: 768, endPoint y: 145, distance: 46.1
click at [768, 145] on div "BB [PERSON_NAME] Grand Geneva [DATE]-[DATE] Go To Timeline [PERSON_NAME] 3 d Re…" at bounding box center [469, 163] width 598 height 327
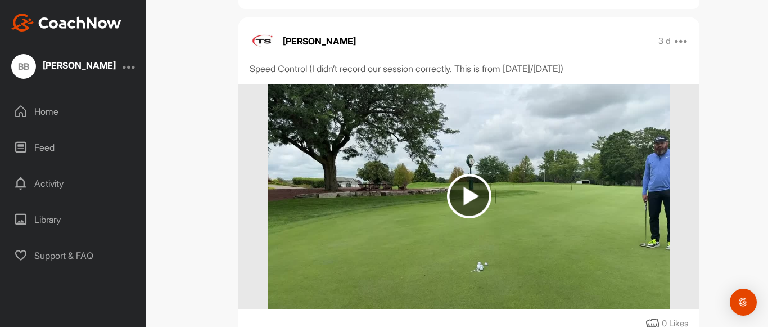
scroll to position [82, 0]
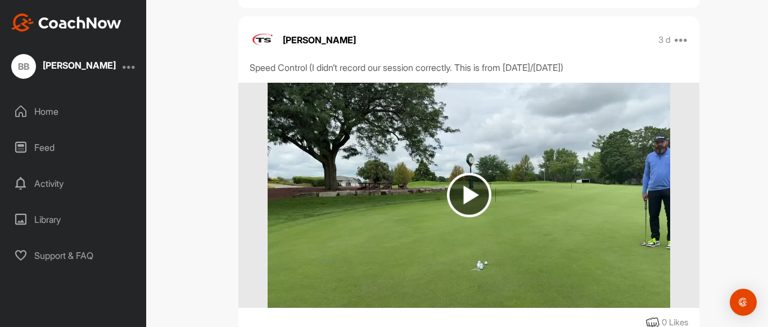
click at [50, 182] on div "Activity" at bounding box center [73, 183] width 135 height 28
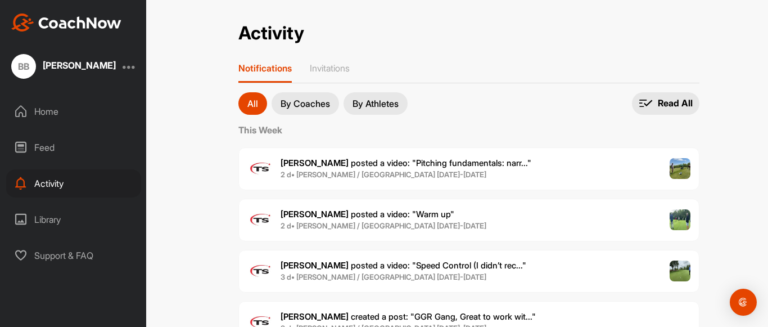
click at [345, 164] on span "[PERSON_NAME] posted a video : " Pitching fundamentals: narr... "" at bounding box center [406, 162] width 251 height 11
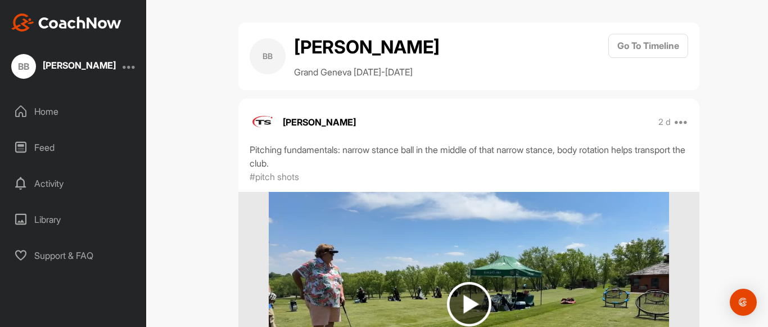
click at [45, 180] on div "Activity" at bounding box center [73, 183] width 135 height 28
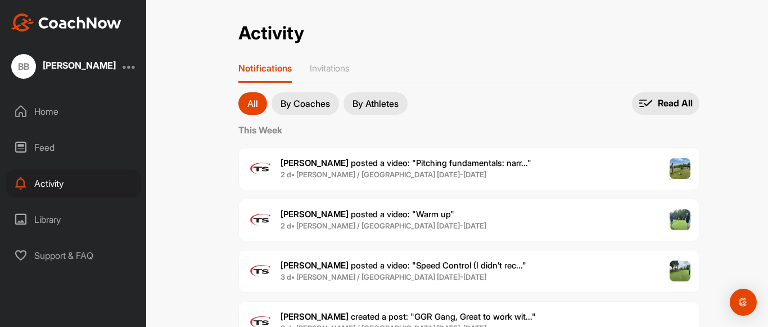
click at [46, 217] on div "Library" at bounding box center [73, 219] width 135 height 28
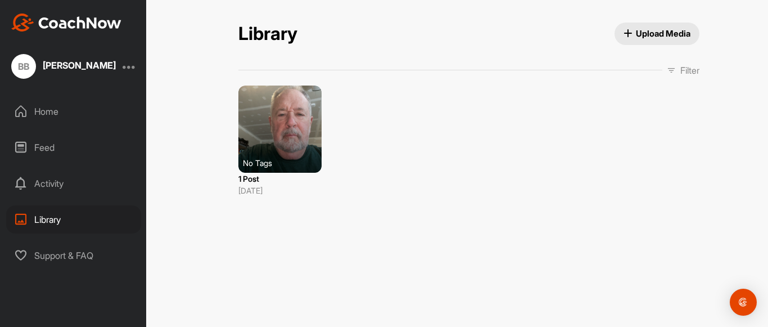
click at [46, 217] on div "Library" at bounding box center [73, 219] width 135 height 28
click at [47, 183] on div "Activity" at bounding box center [73, 183] width 135 height 28
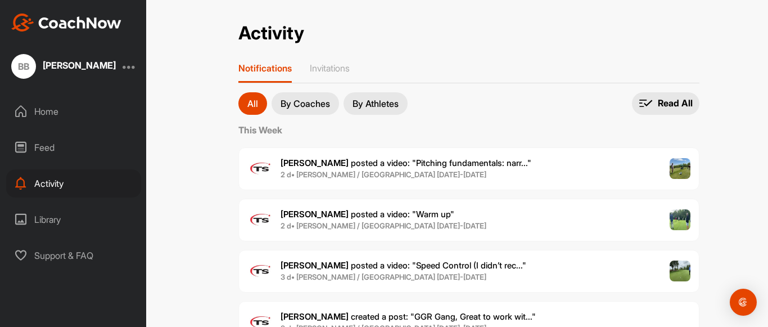
click at [47, 183] on div "Activity" at bounding box center [73, 183] width 135 height 28
click at [55, 150] on div "Feed" at bounding box center [73, 147] width 135 height 28
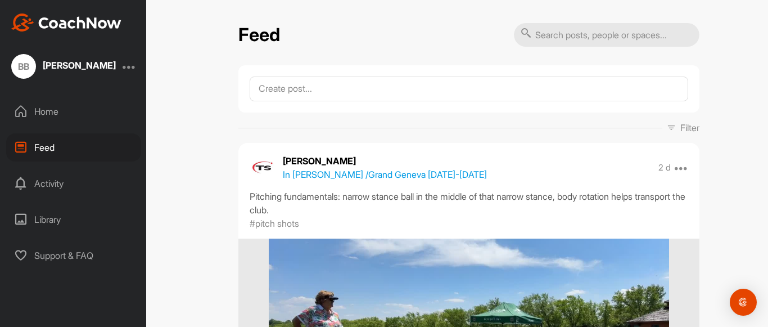
click at [55, 150] on div "Feed" at bounding box center [73, 147] width 135 height 28
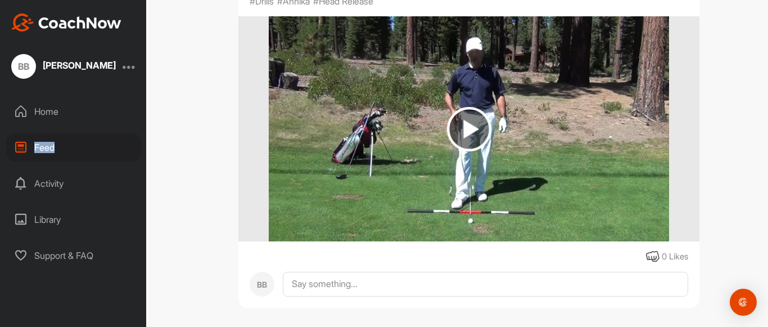
scroll to position [14478, 0]
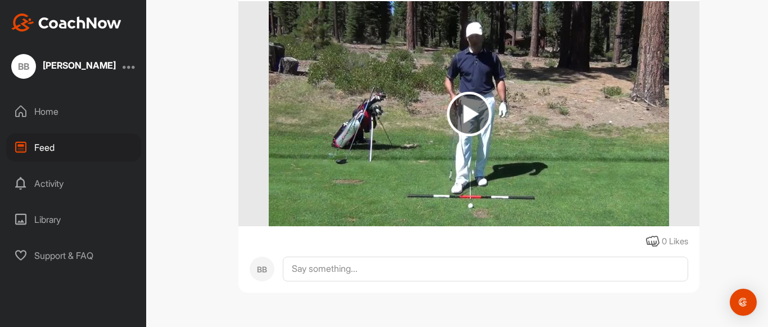
click at [53, 113] on div "Home" at bounding box center [73, 111] width 135 height 28
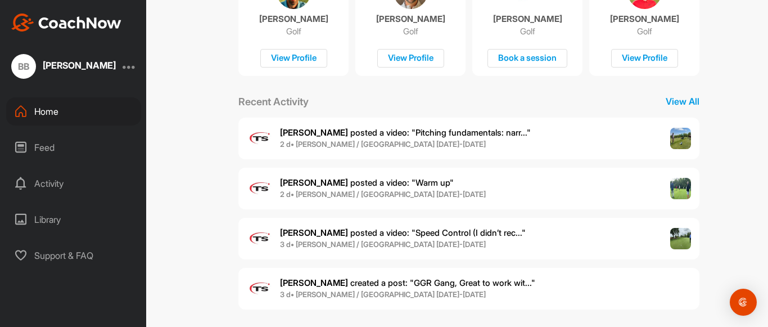
scroll to position [280, 0]
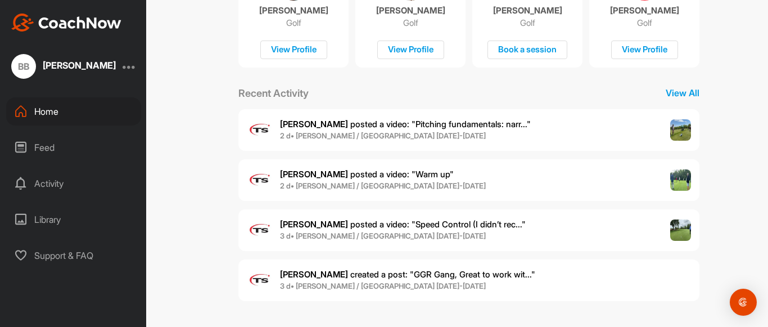
click at [412, 125] on span "[PERSON_NAME] posted a video : " Pitching fundamentals: narr... "" at bounding box center [405, 124] width 251 height 11
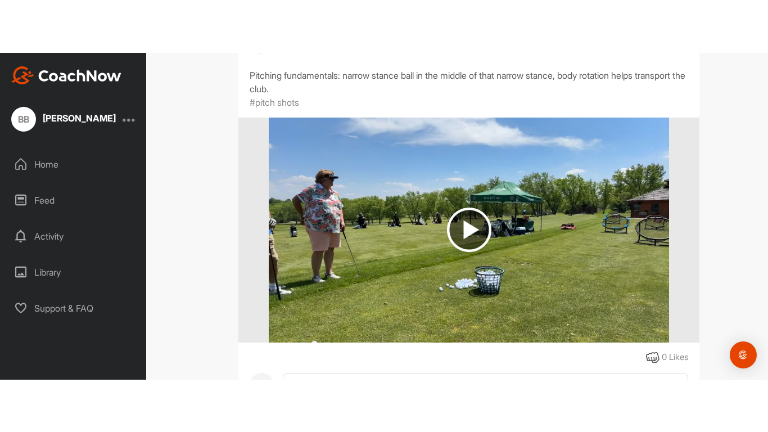
scroll to position [128, 0]
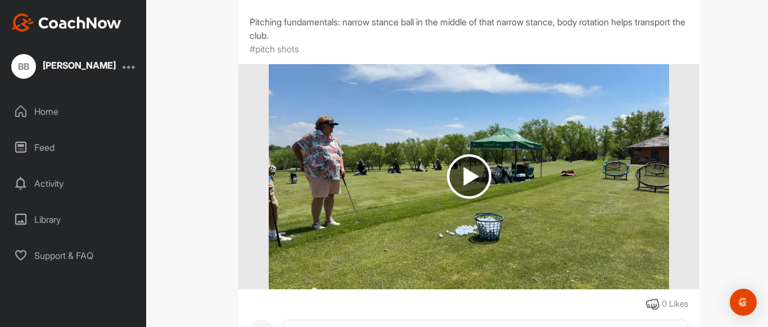
click at [470, 180] on img at bounding box center [469, 176] width 44 height 44
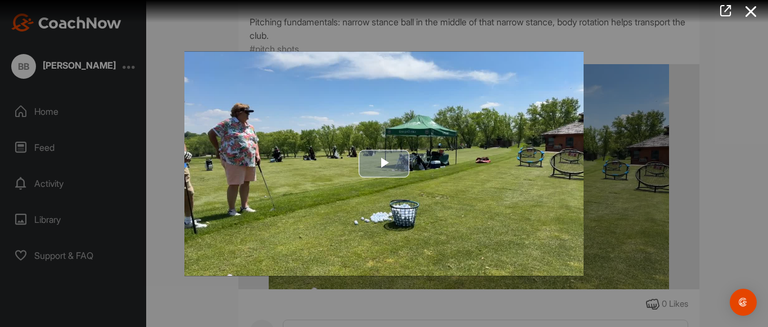
click at [384, 164] on span "Video Player" at bounding box center [384, 164] width 0 height 0
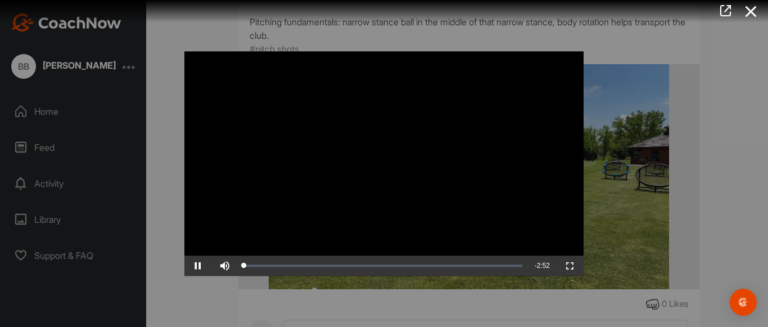
click at [384, 165] on video "Video Player" at bounding box center [383, 163] width 399 height 224
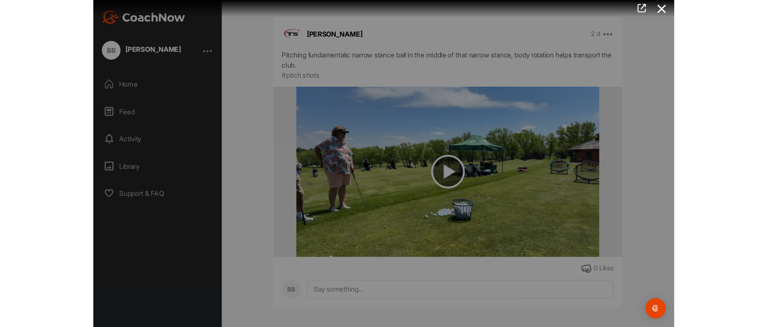
scroll to position [77, 0]
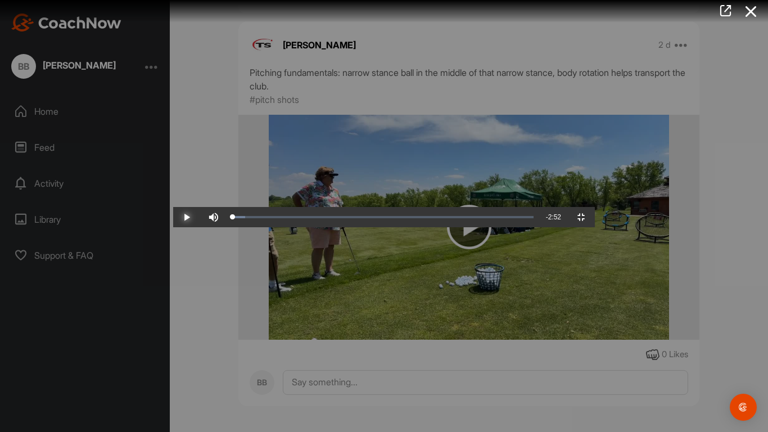
click at [173, 217] on span "Video Player" at bounding box center [186, 217] width 27 height 0
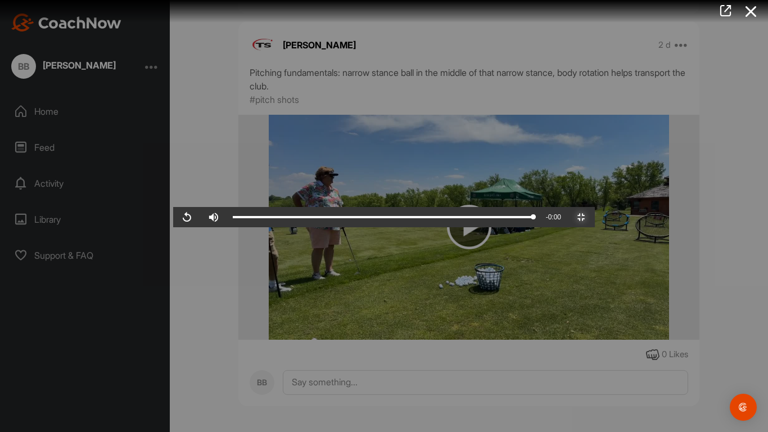
click at [595, 217] on span "Video Player" at bounding box center [581, 217] width 27 height 0
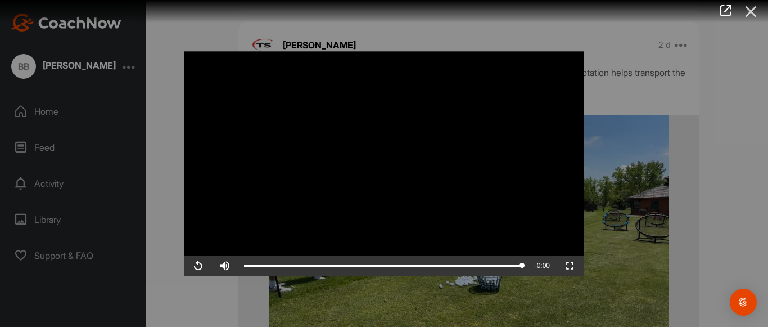
click at [750, 10] on icon at bounding box center [752, 11] width 26 height 21
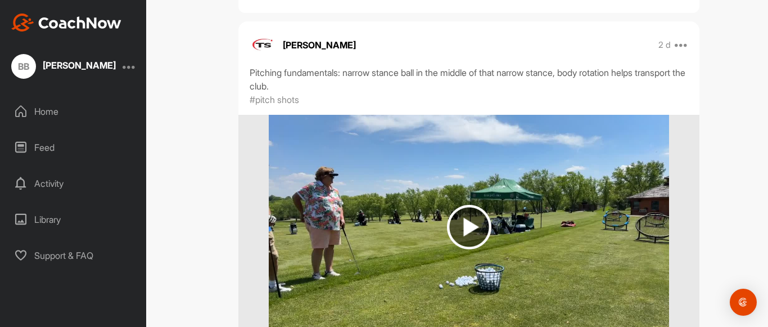
click at [47, 147] on div "Feed" at bounding box center [73, 147] width 135 height 28
